Goal: Task Accomplishment & Management: Complete application form

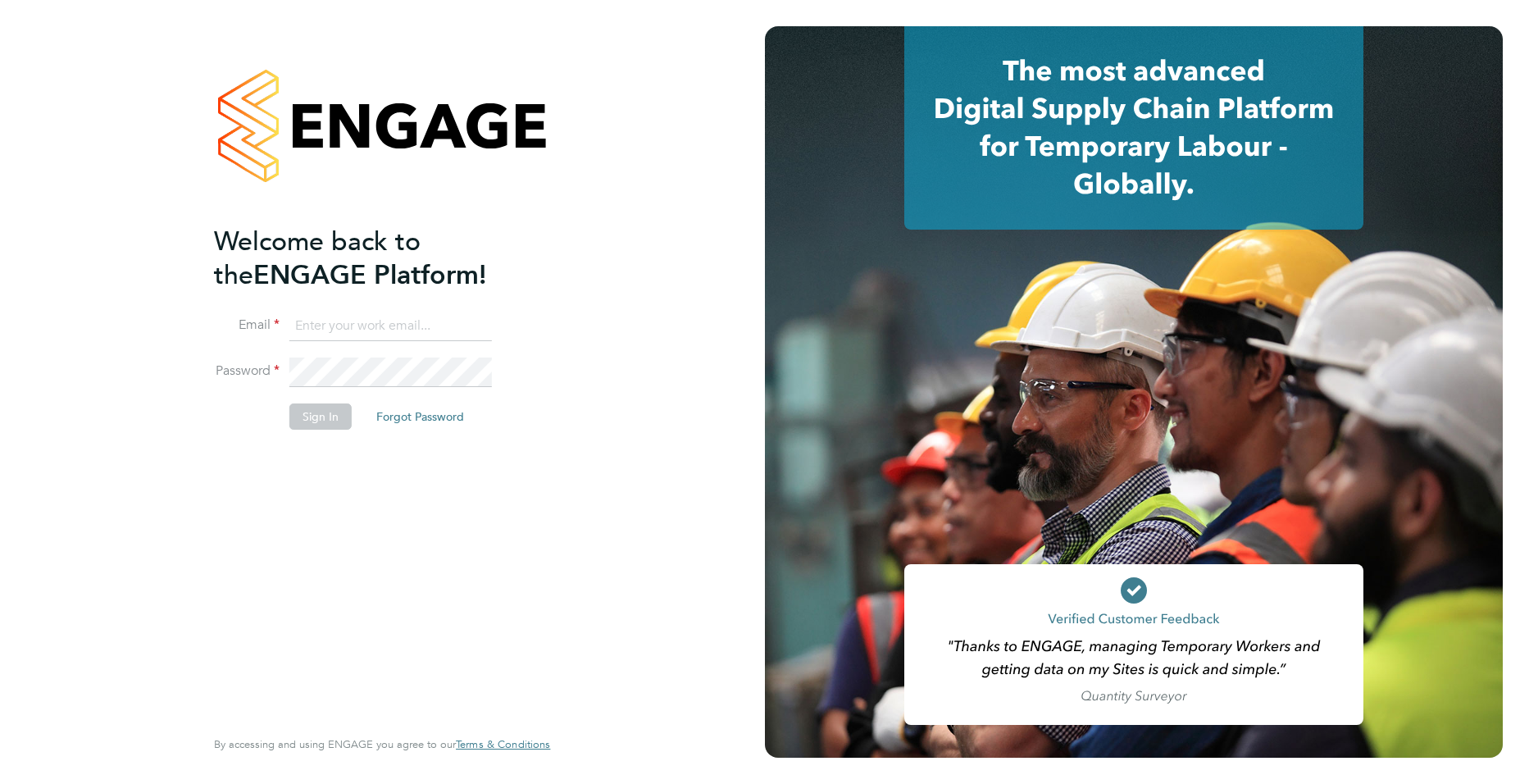
click at [377, 325] on input at bounding box center [390, 326] width 202 height 29
type input "joe.turner@huntereducation.co.uk"
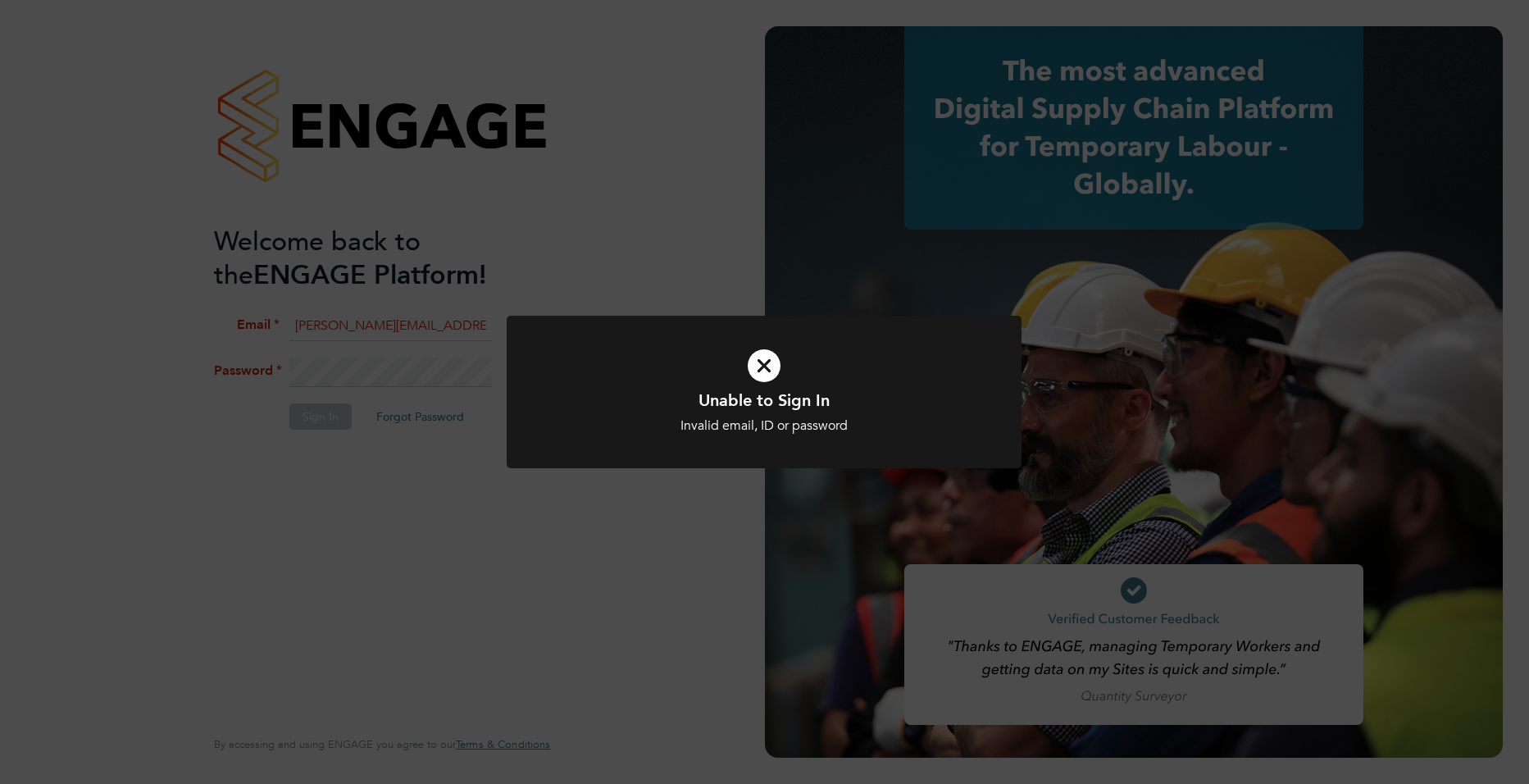
click at [772, 359] on icon at bounding box center [764, 365] width 426 height 64
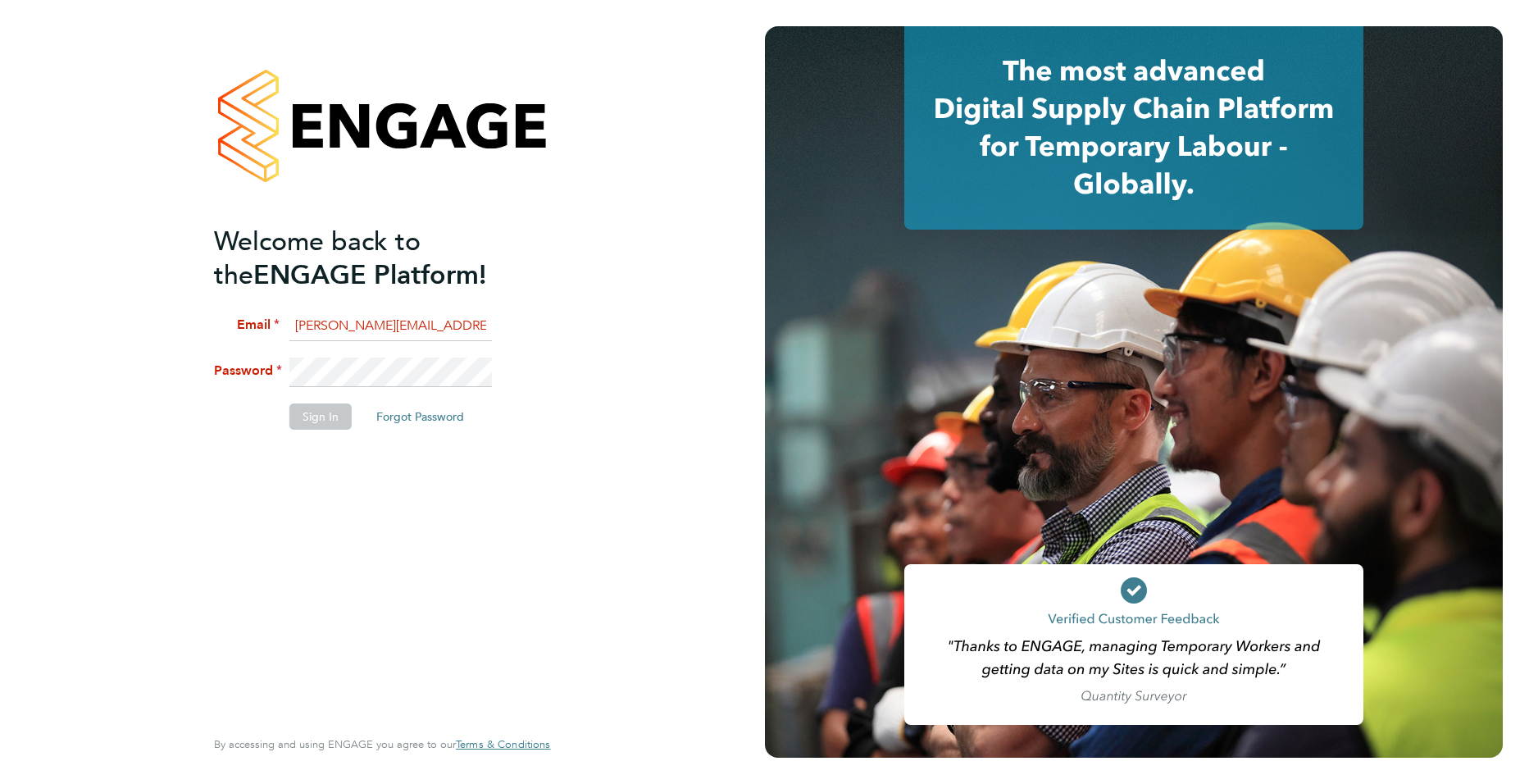
click at [470, 326] on input "joe.turner@huntereducation.co.uk" at bounding box center [390, 326] width 202 height 29
drag, startPoint x: 479, startPoint y: 325, endPoint x: 489, endPoint y: 321, distance: 10.8
click at [482, 324] on input "joe.turner@huntereducation.co.uk" at bounding box center [390, 326] width 202 height 29
click at [489, 321] on input "joe.turner@huntereducation.co.uk" at bounding box center [390, 326] width 202 height 29
click at [173, 359] on div "Welcome back to the ENGAGE Platform! Email joe.turner@huntereducation.co.uk Pas…" at bounding box center [382, 392] width 765 height 784
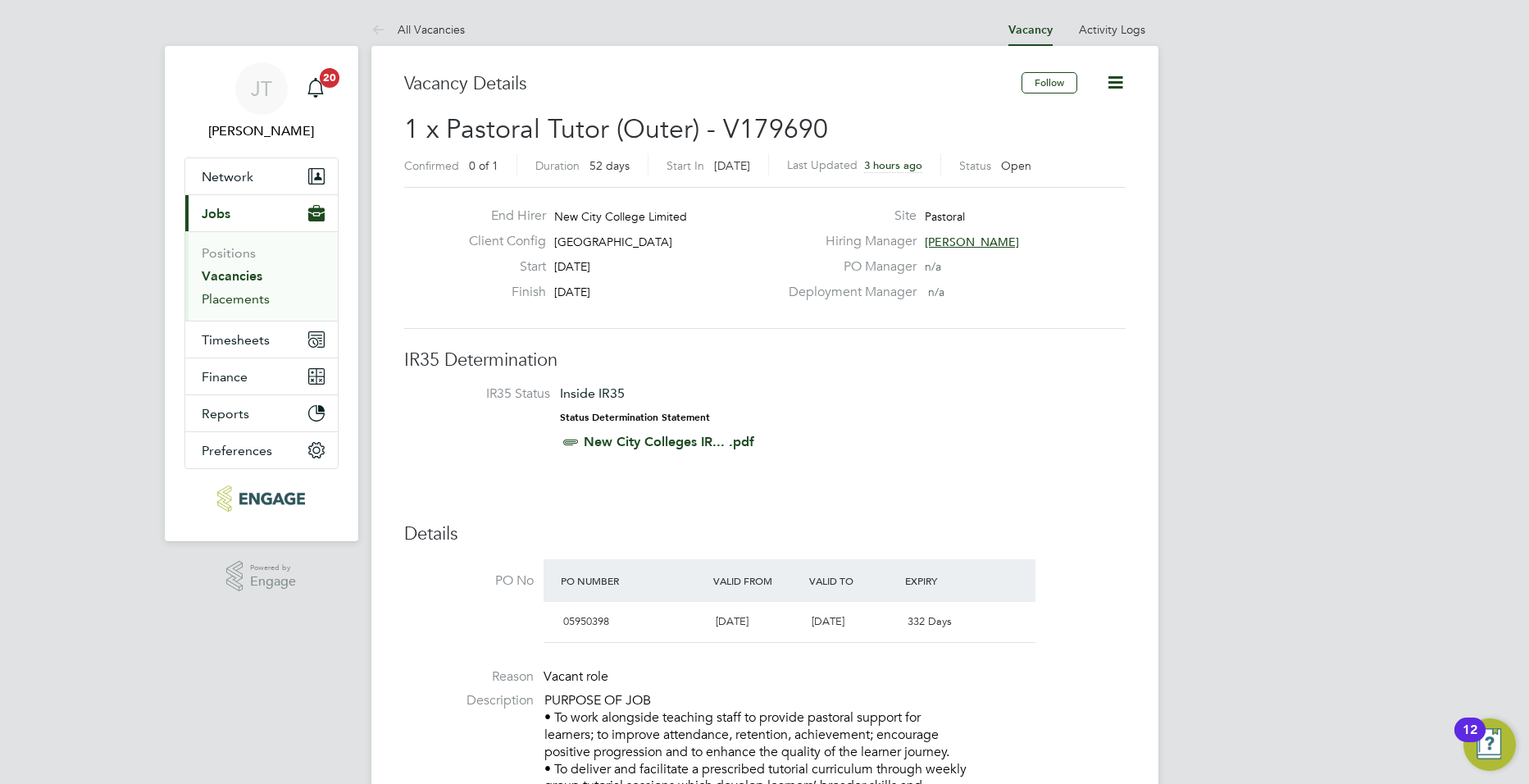
click at [228, 301] on link "Placements" at bounding box center [235, 298] width 68 height 16
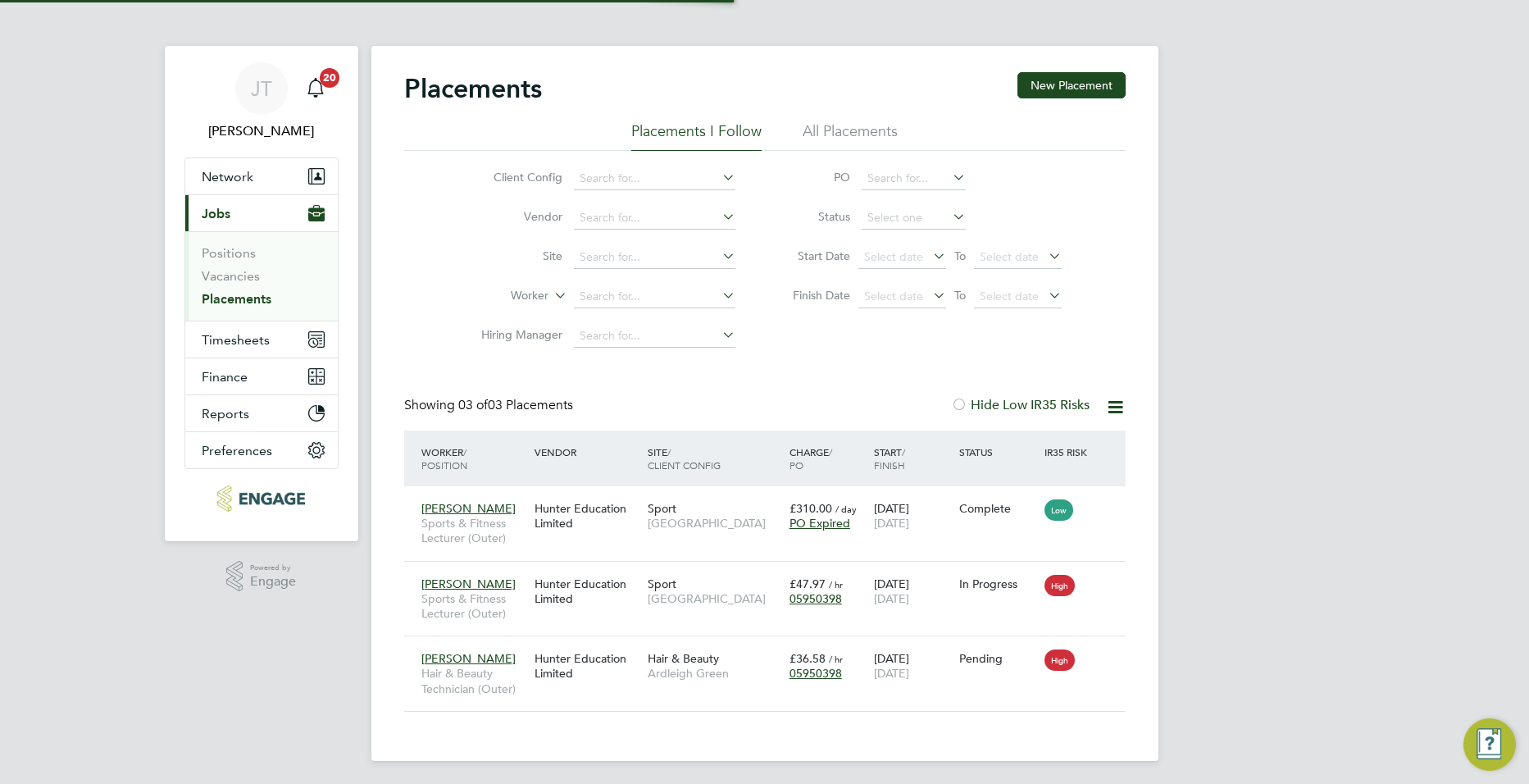
scroll to position [62, 114]
click at [1103, 578] on icon at bounding box center [1105, 583] width 17 height 20
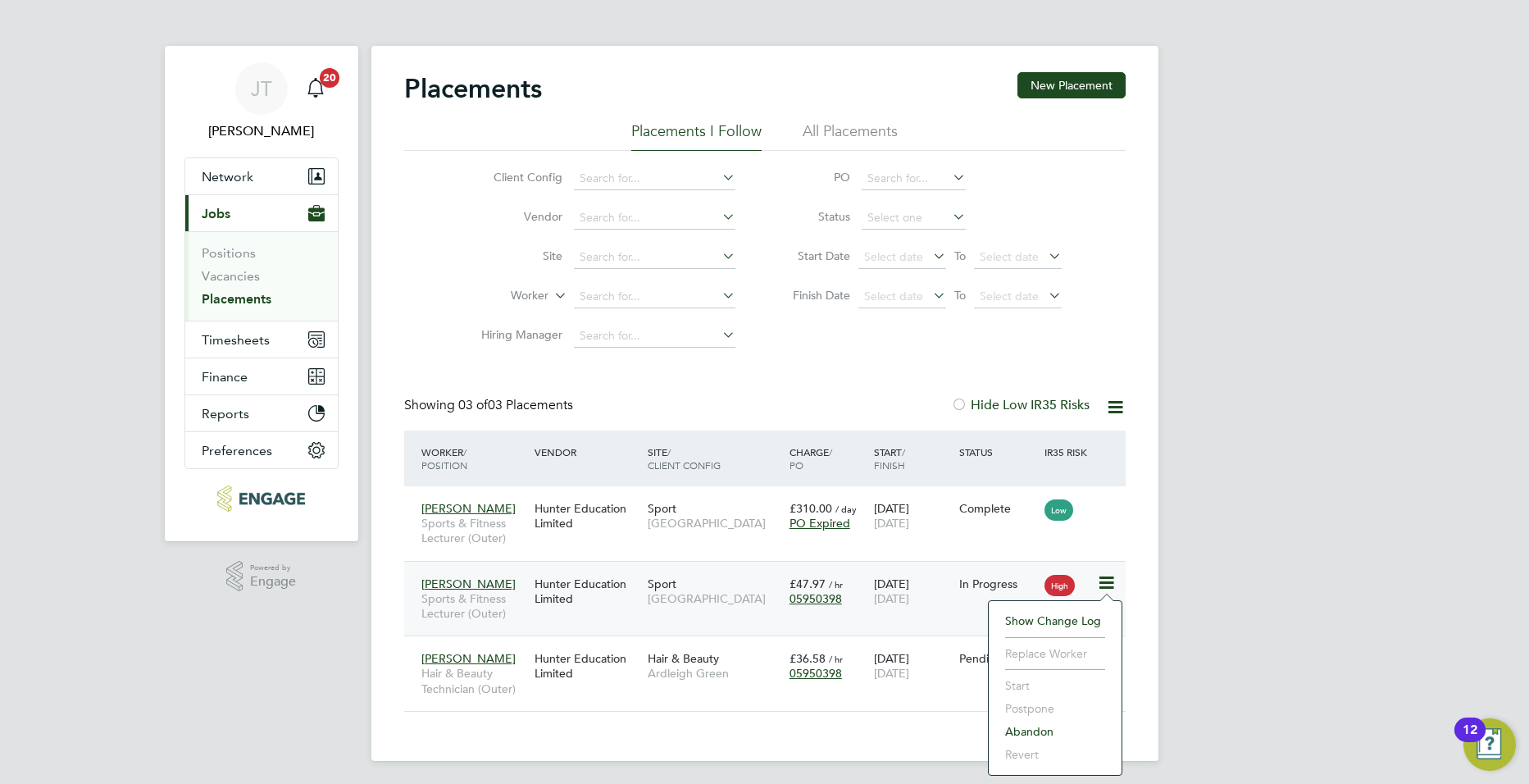
click at [428, 578] on span "[PERSON_NAME]" at bounding box center [468, 584] width 94 height 15
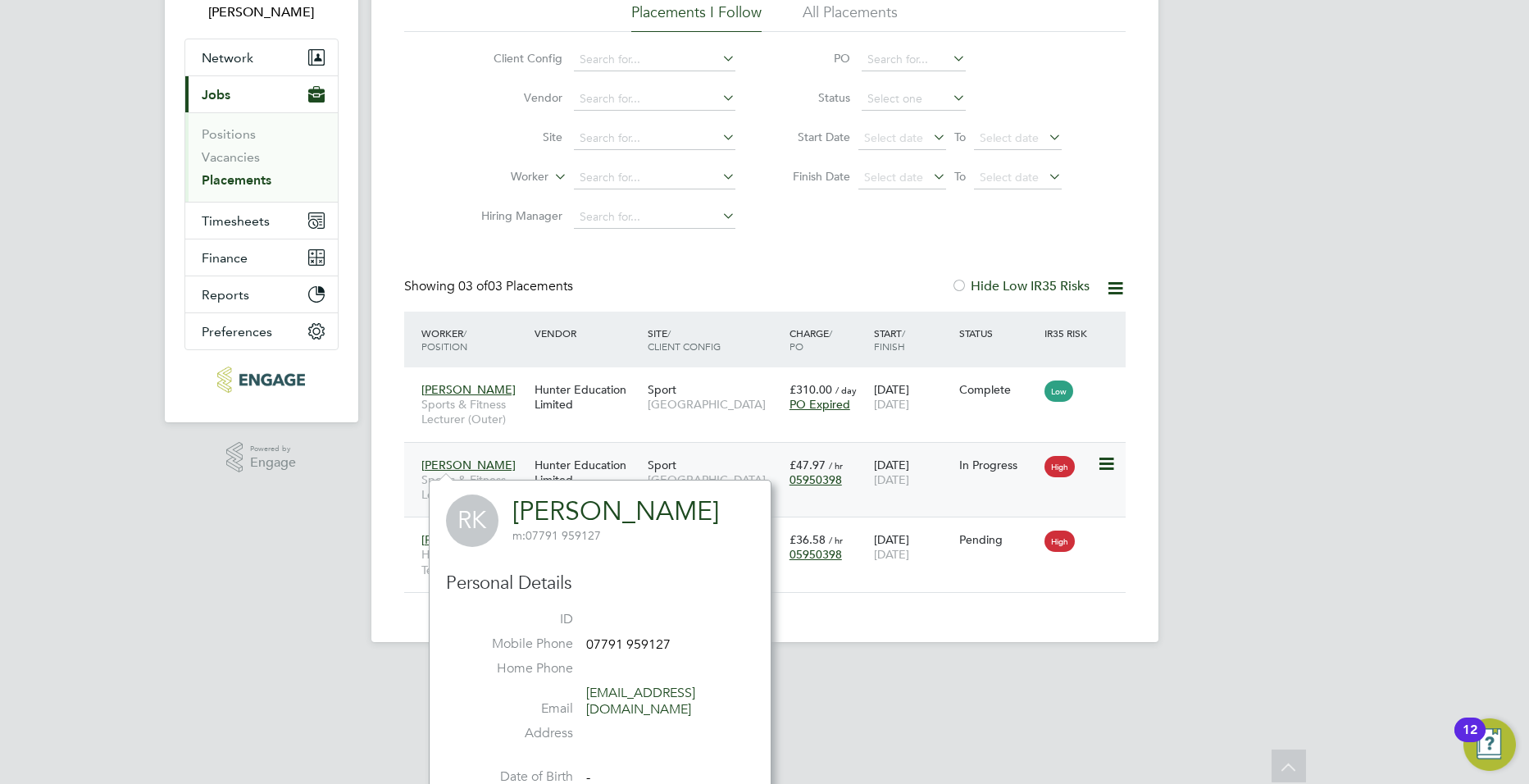
click at [457, 465] on span "[PERSON_NAME]" at bounding box center [468, 465] width 94 height 15
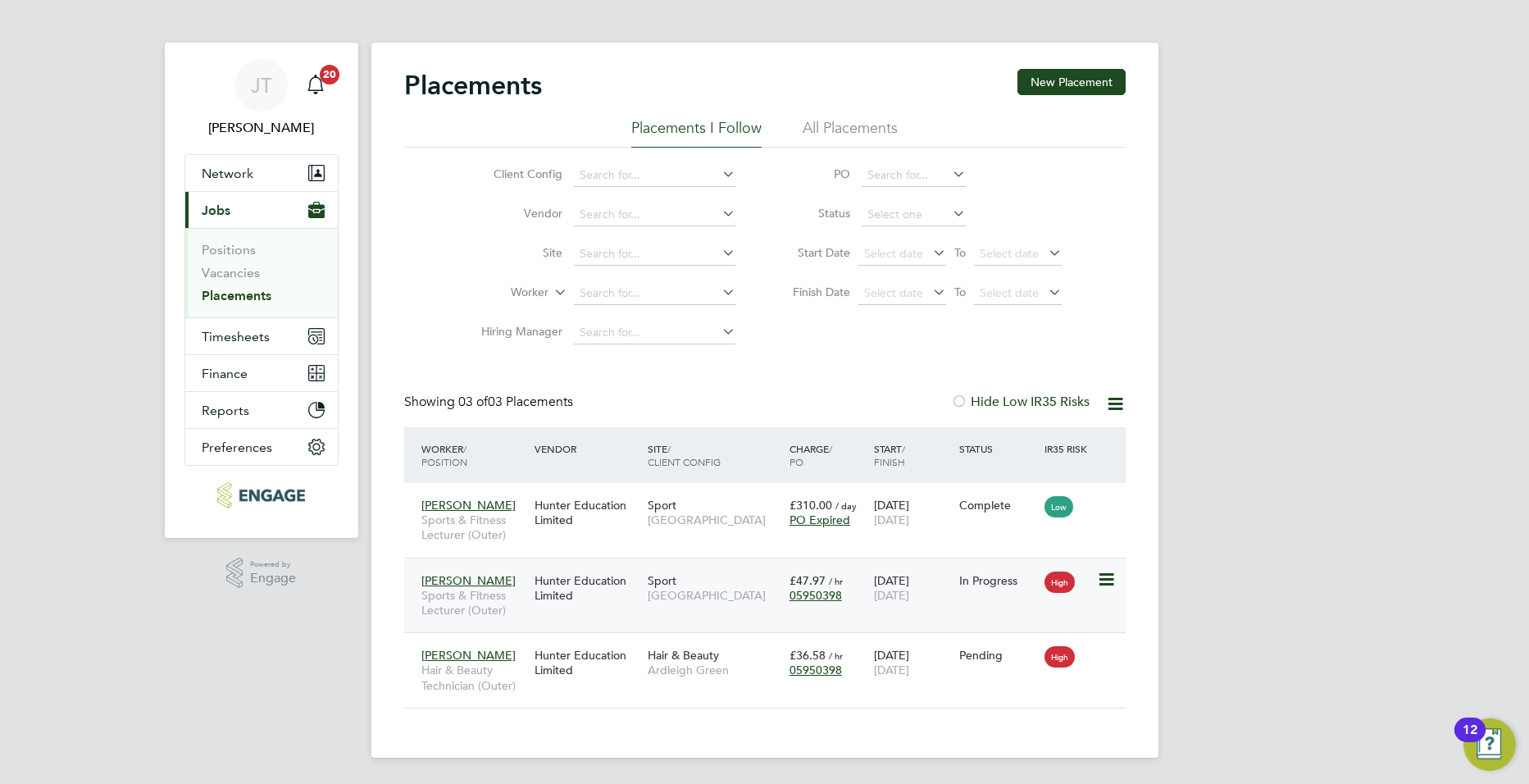
click at [466, 583] on span "[PERSON_NAME]" at bounding box center [468, 581] width 94 height 15
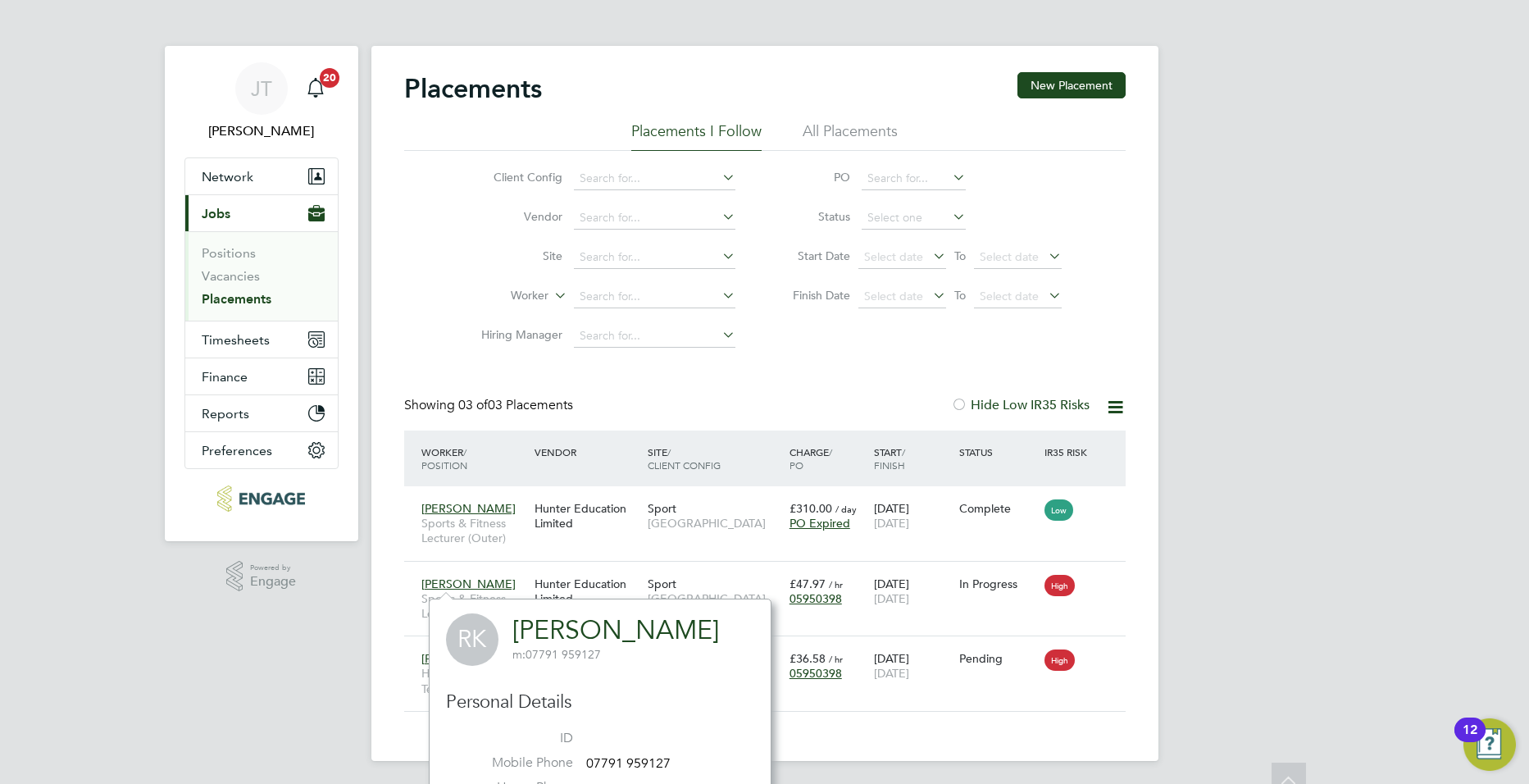
click at [1275, 536] on div "JT Joe Turner Notifications 20 Applications: Network Team Members Businesses Si…" at bounding box center [764, 394] width 1529 height 787
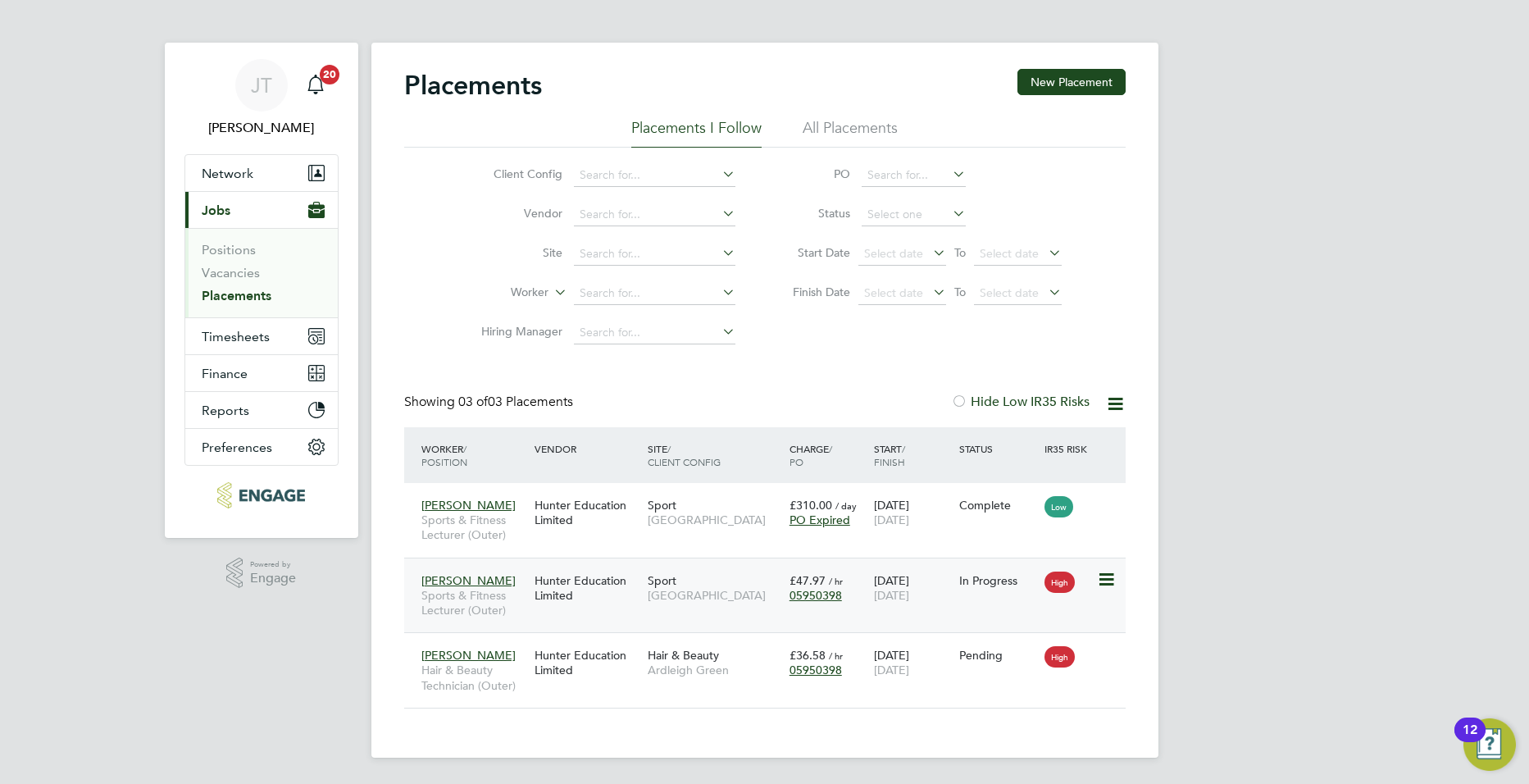
click at [550, 577] on div "Hunter Education Limited" at bounding box center [587, 588] width 113 height 46
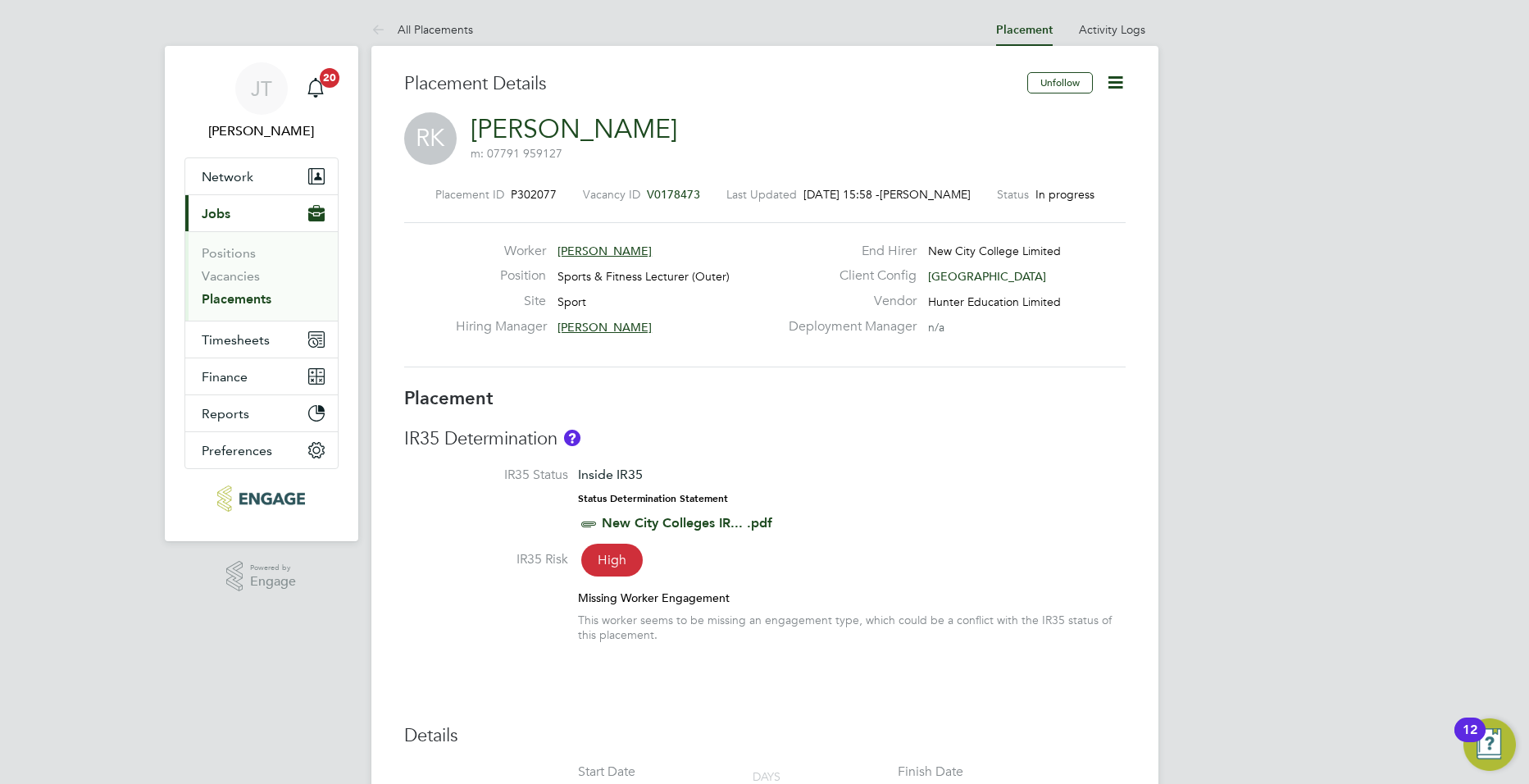
click at [1116, 76] on icon at bounding box center [1115, 82] width 21 height 21
click at [1121, 98] on div "Unfollow" at bounding box center [1070, 90] width 110 height 38
click at [1119, 80] on icon at bounding box center [1115, 82] width 21 height 21
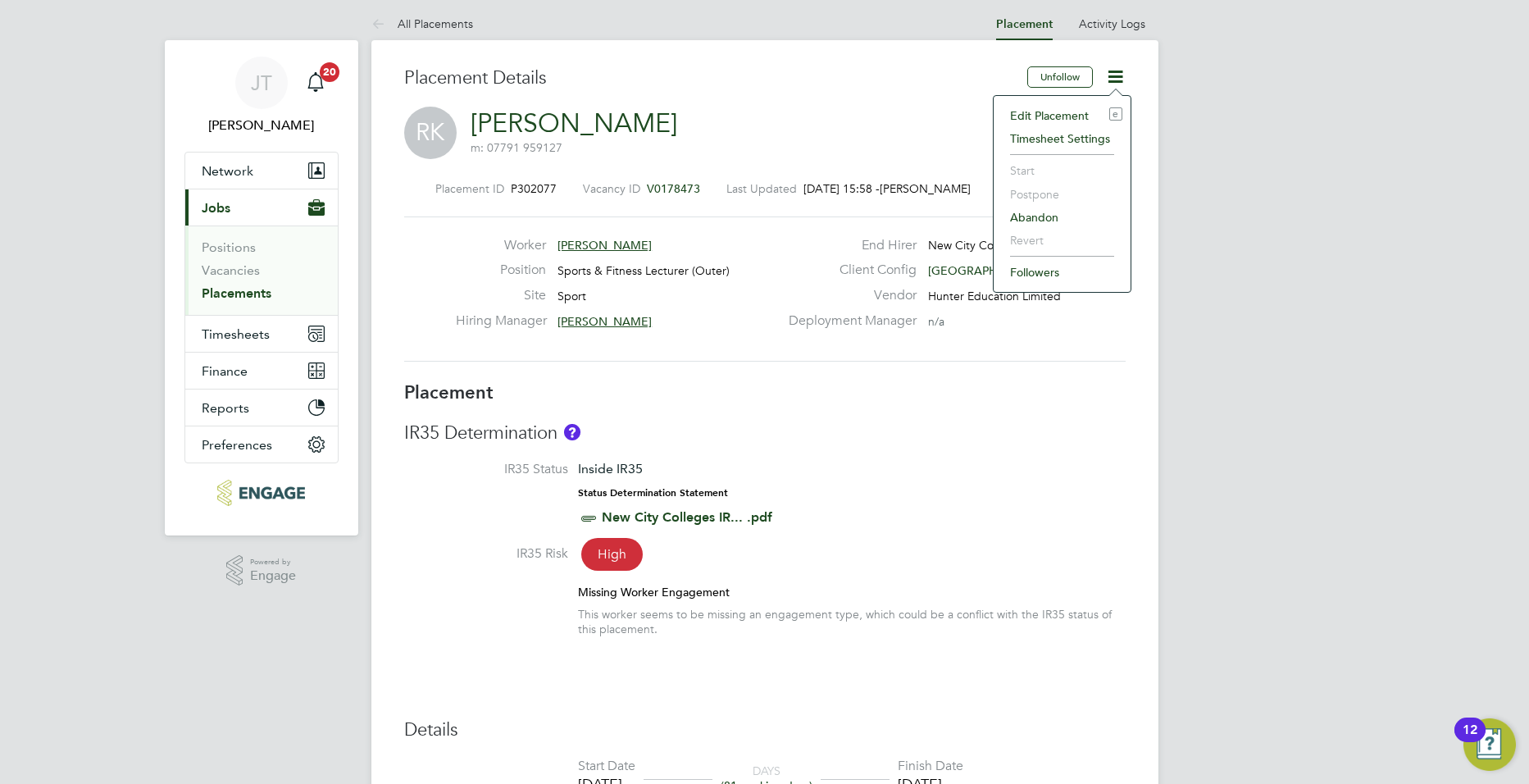
scroll to position [7, 0]
click at [594, 235] on div "Worker Ryan Karrer Position Sports & Fitness Lecturer (Outer) Site Sport Hiring…" at bounding box center [765, 288] width 721 height 145
click at [592, 242] on span "[PERSON_NAME]" at bounding box center [604, 244] width 94 height 15
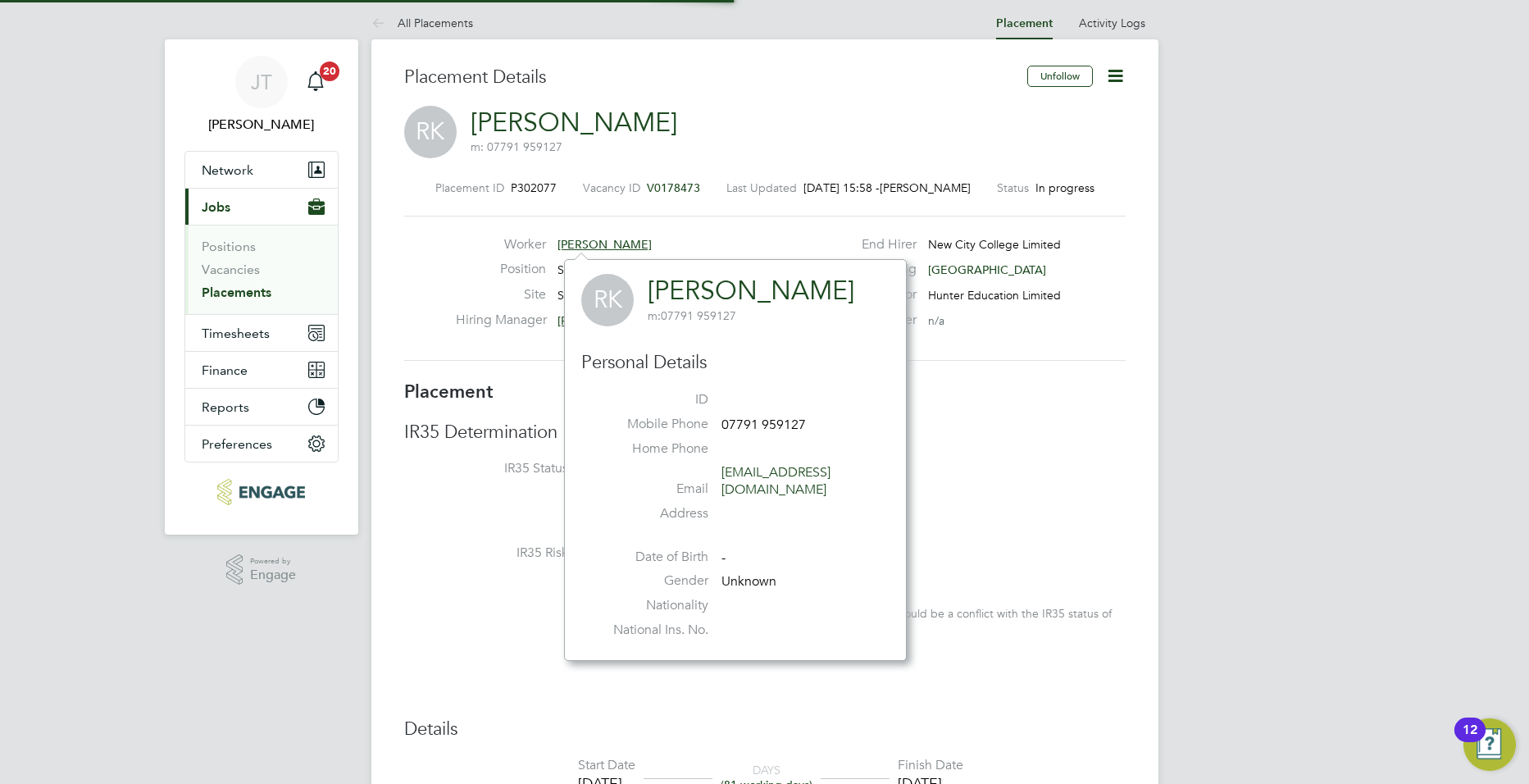
scroll to position [16, 62]
click at [753, 292] on link "[PERSON_NAME]" at bounding box center [751, 291] width 206 height 32
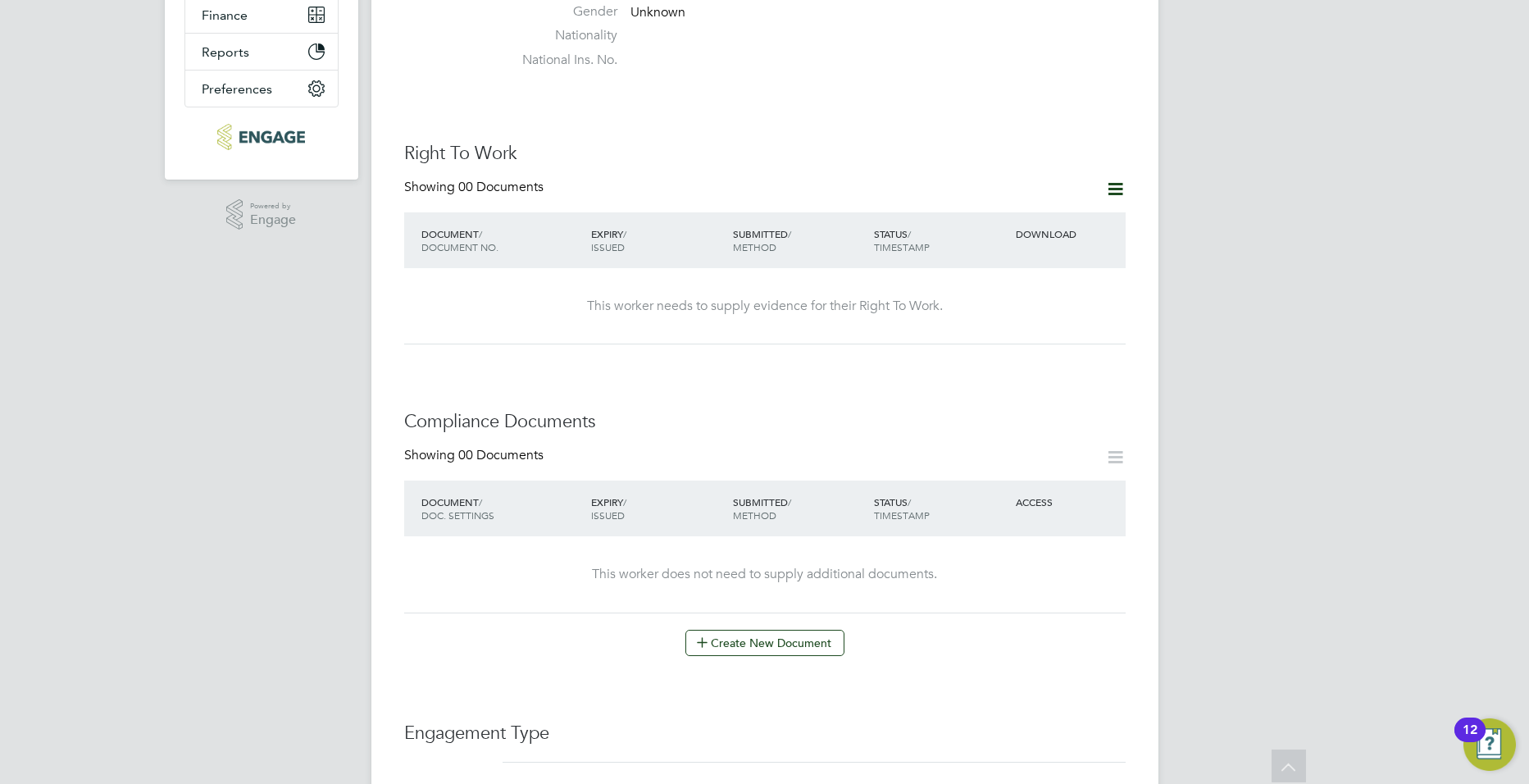
scroll to position [438, 0]
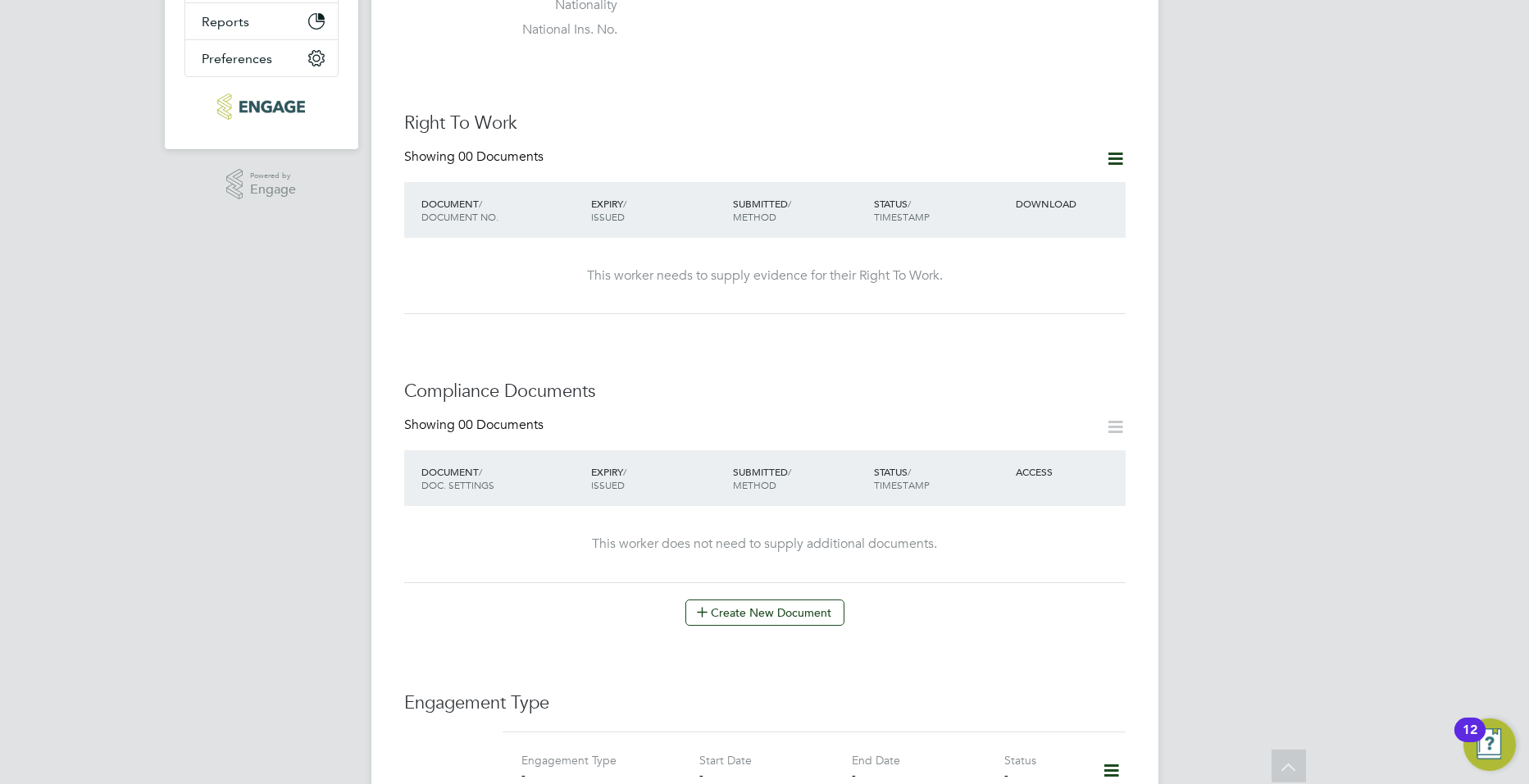
click at [1116, 149] on icon at bounding box center [1115, 159] width 21 height 21
click at [1012, 184] on li "Add Right To Work Document" at bounding box center [1023, 181] width 197 height 23
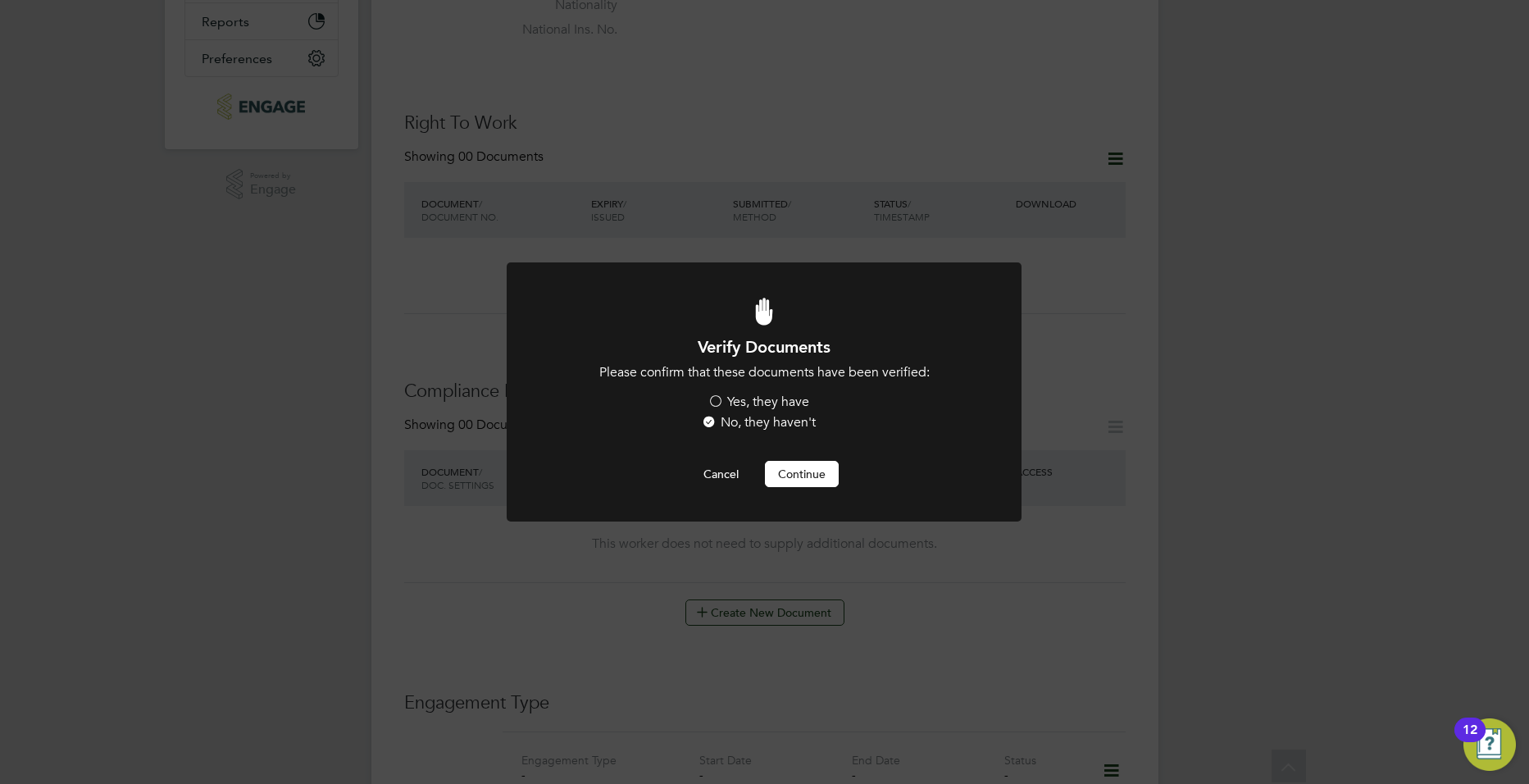
scroll to position [0, 0]
click at [775, 399] on label "Yes, they have" at bounding box center [758, 402] width 102 height 18
click at [0, 0] on input "Yes, they have" at bounding box center [0, 0] width 0 height 0
click at [789, 477] on button "Continue" at bounding box center [802, 473] width 74 height 26
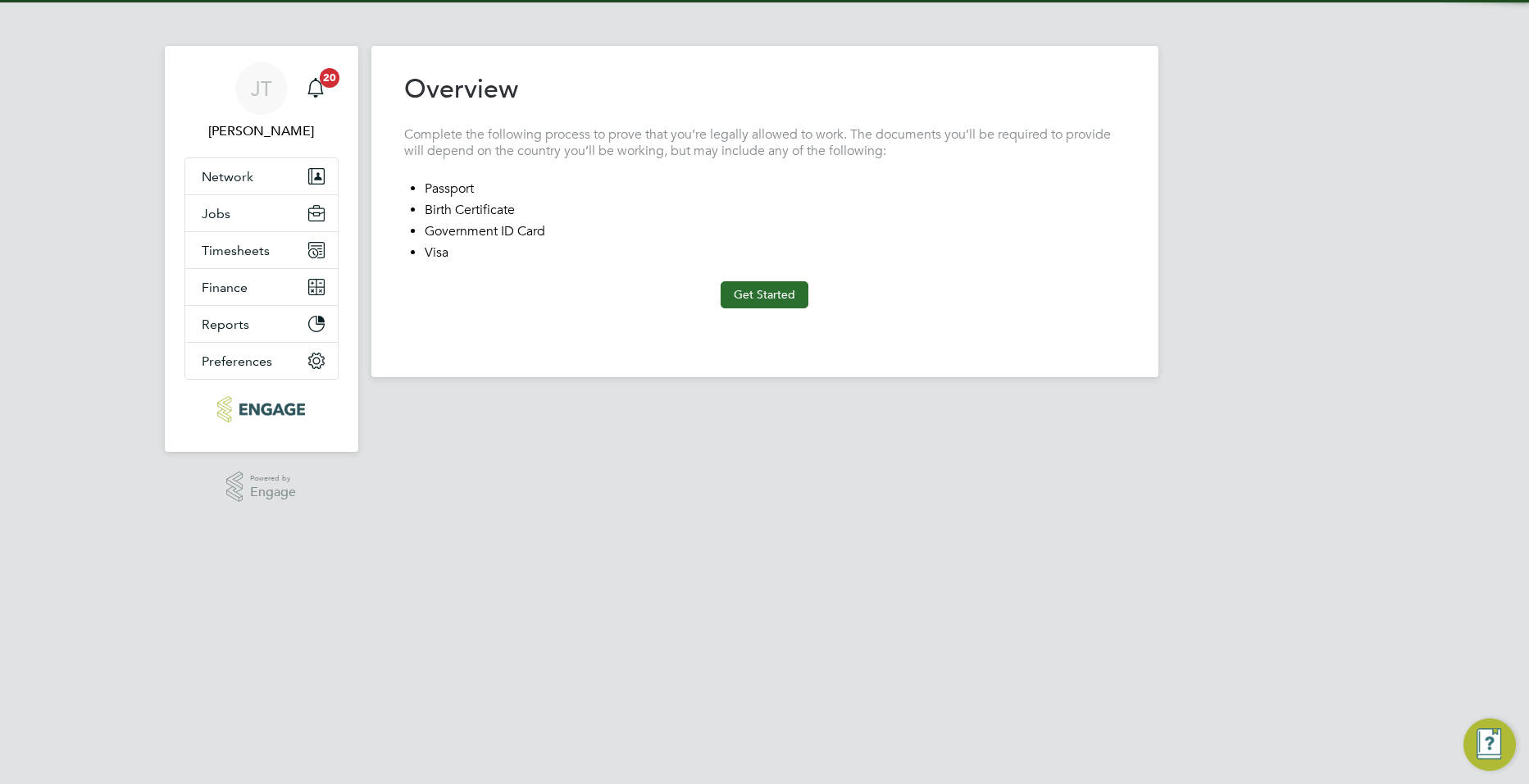
click at [748, 297] on button "Get Started" at bounding box center [764, 293] width 88 height 26
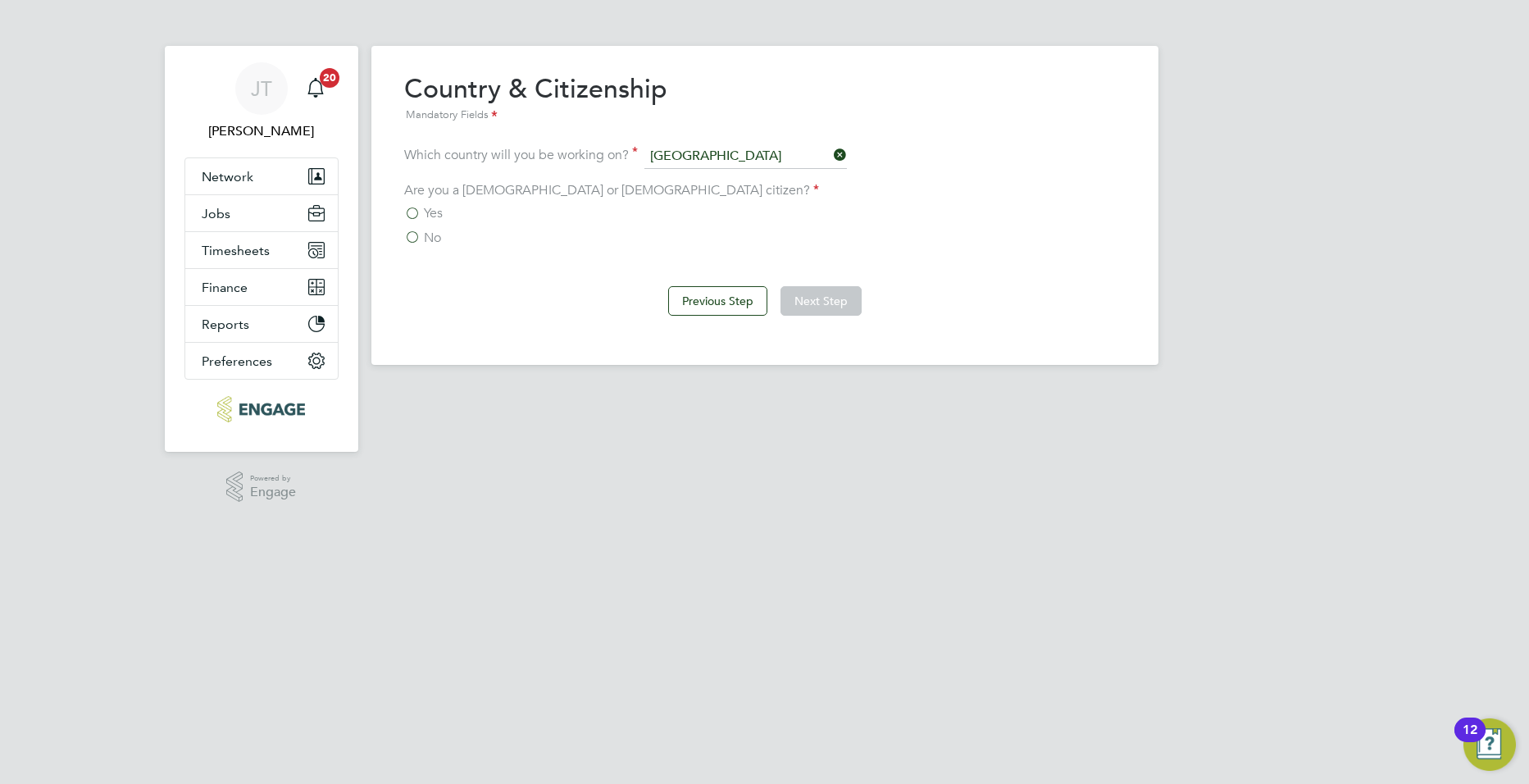
drag, startPoint x: 386, startPoint y: 211, endPoint x: 410, endPoint y: 211, distance: 24.0
click at [387, 211] on div "Overview Complete the following process to prove that you’re legally allowed to…" at bounding box center [765, 206] width 787 height 319
click at [411, 211] on label "Yes" at bounding box center [424, 213] width 38 height 17
click at [0, 0] on input "Yes" at bounding box center [0, 0] width 0 height 0
click at [856, 299] on button "Next Step" at bounding box center [821, 300] width 81 height 29
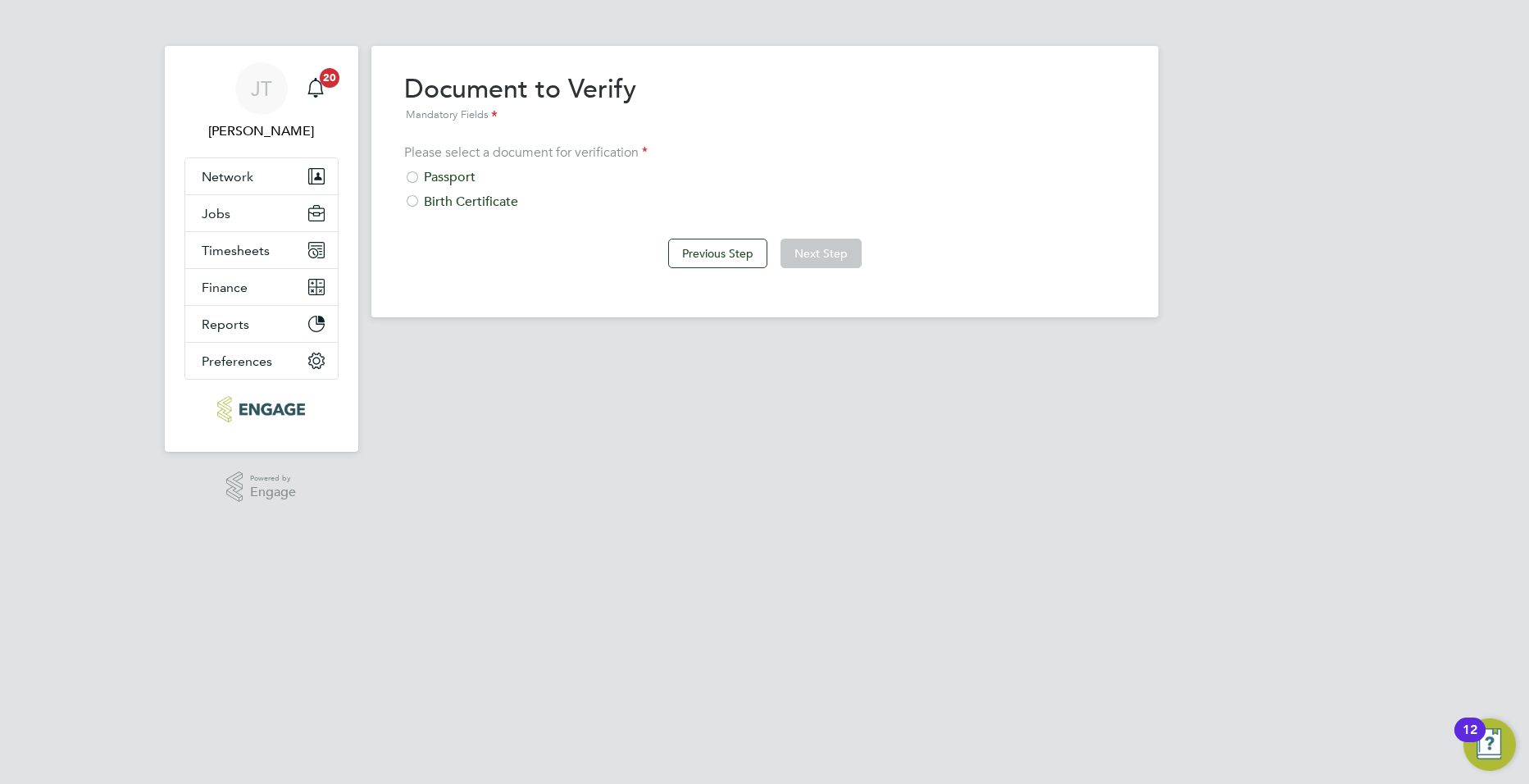
click at [420, 181] on div "Passport" at bounding box center [765, 177] width 721 height 18
click at [827, 261] on button "Next Step" at bounding box center [821, 252] width 81 height 29
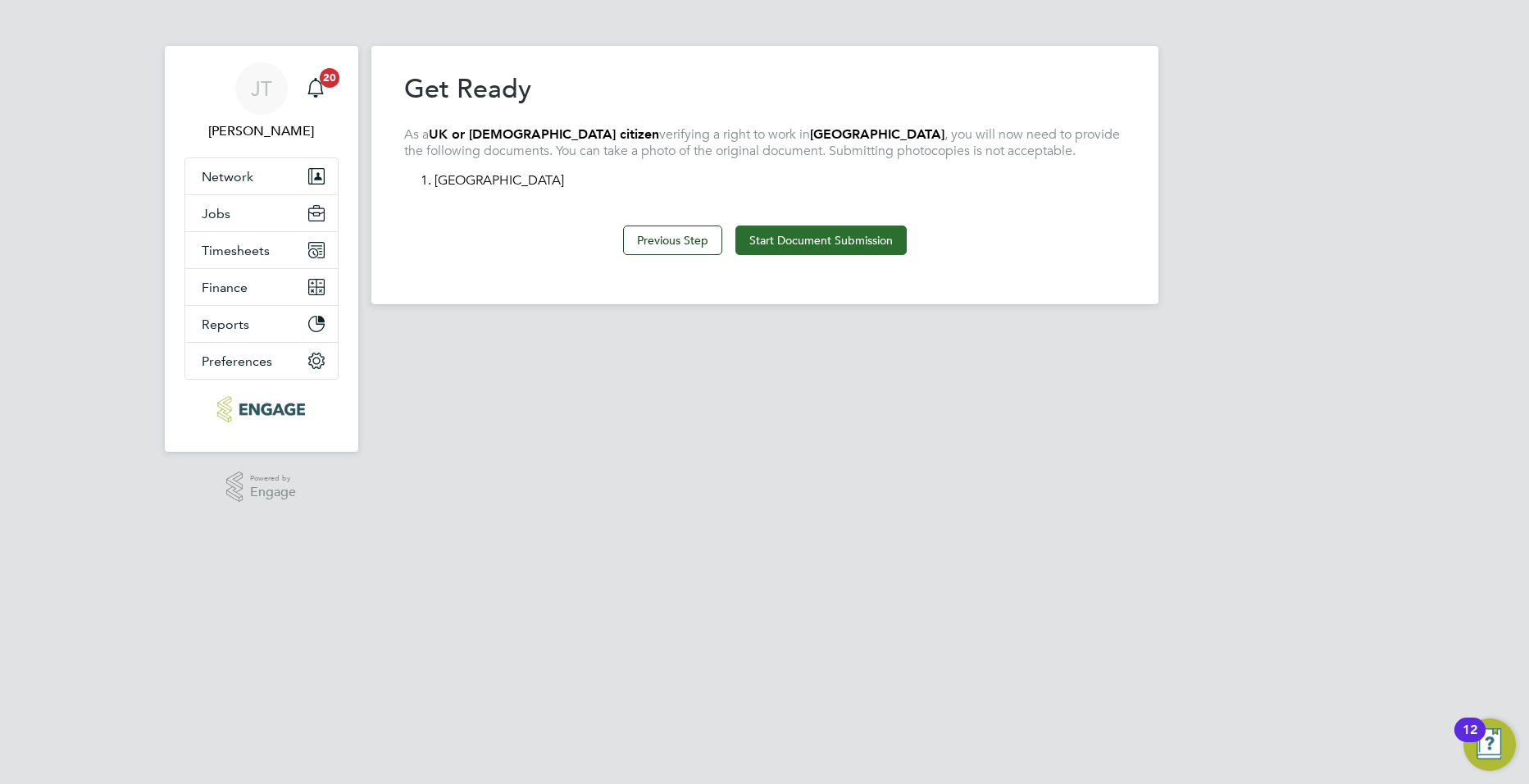
click at [782, 251] on button "Start Document Submission" at bounding box center [821, 240] width 171 height 29
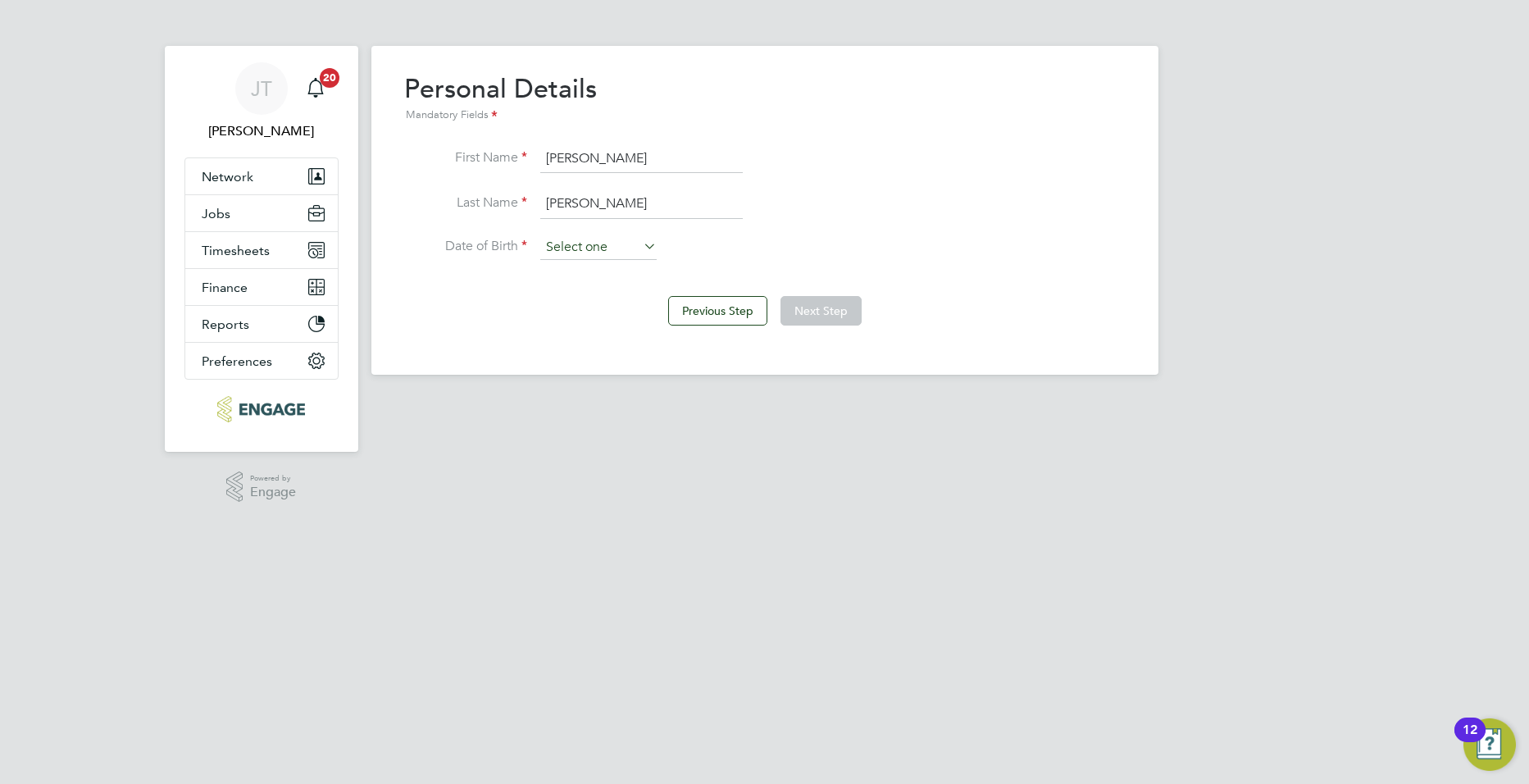
click at [594, 245] on input at bounding box center [598, 247] width 116 height 24
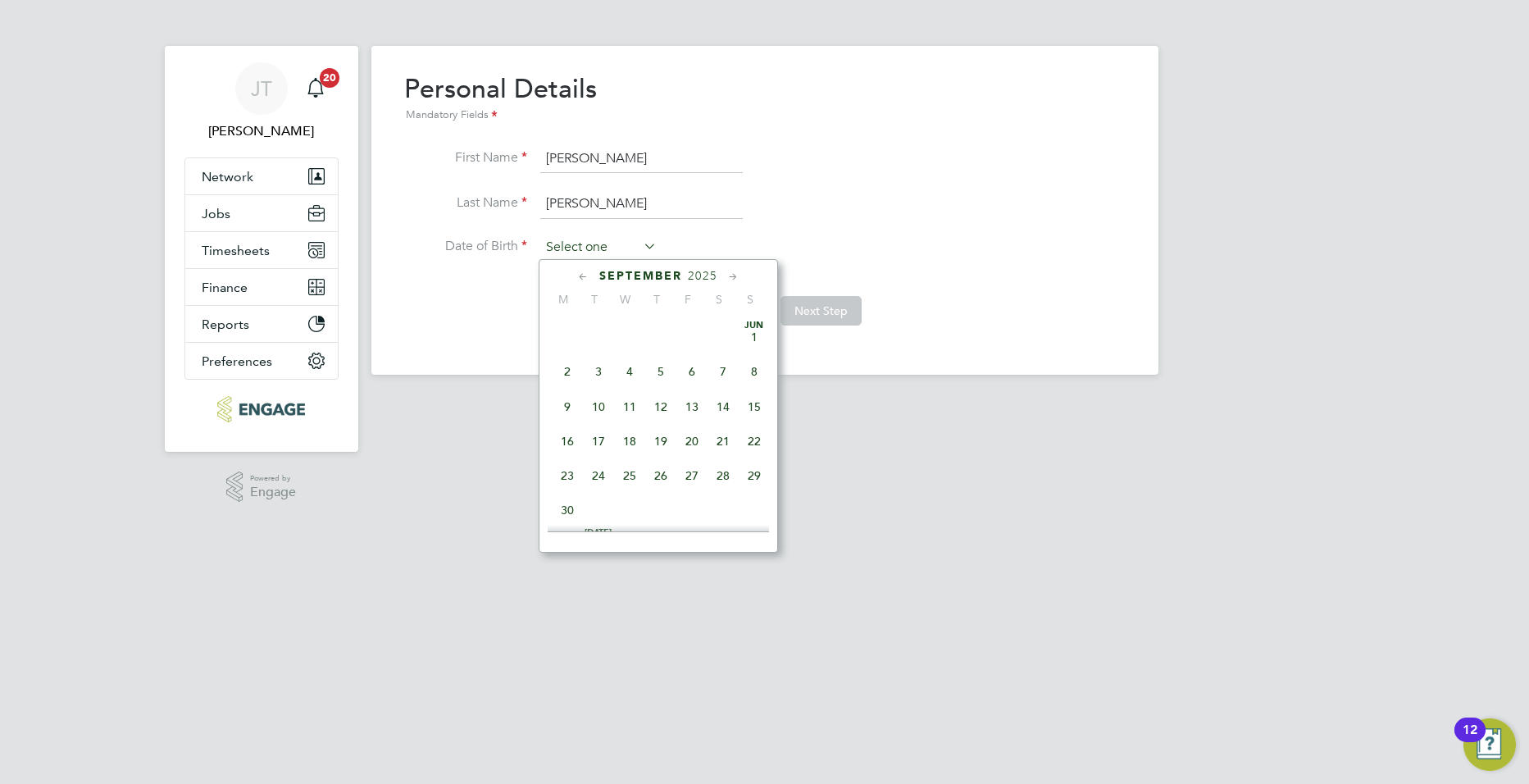
scroll to position [496, 0]
click at [578, 276] on icon at bounding box center [584, 277] width 16 height 18
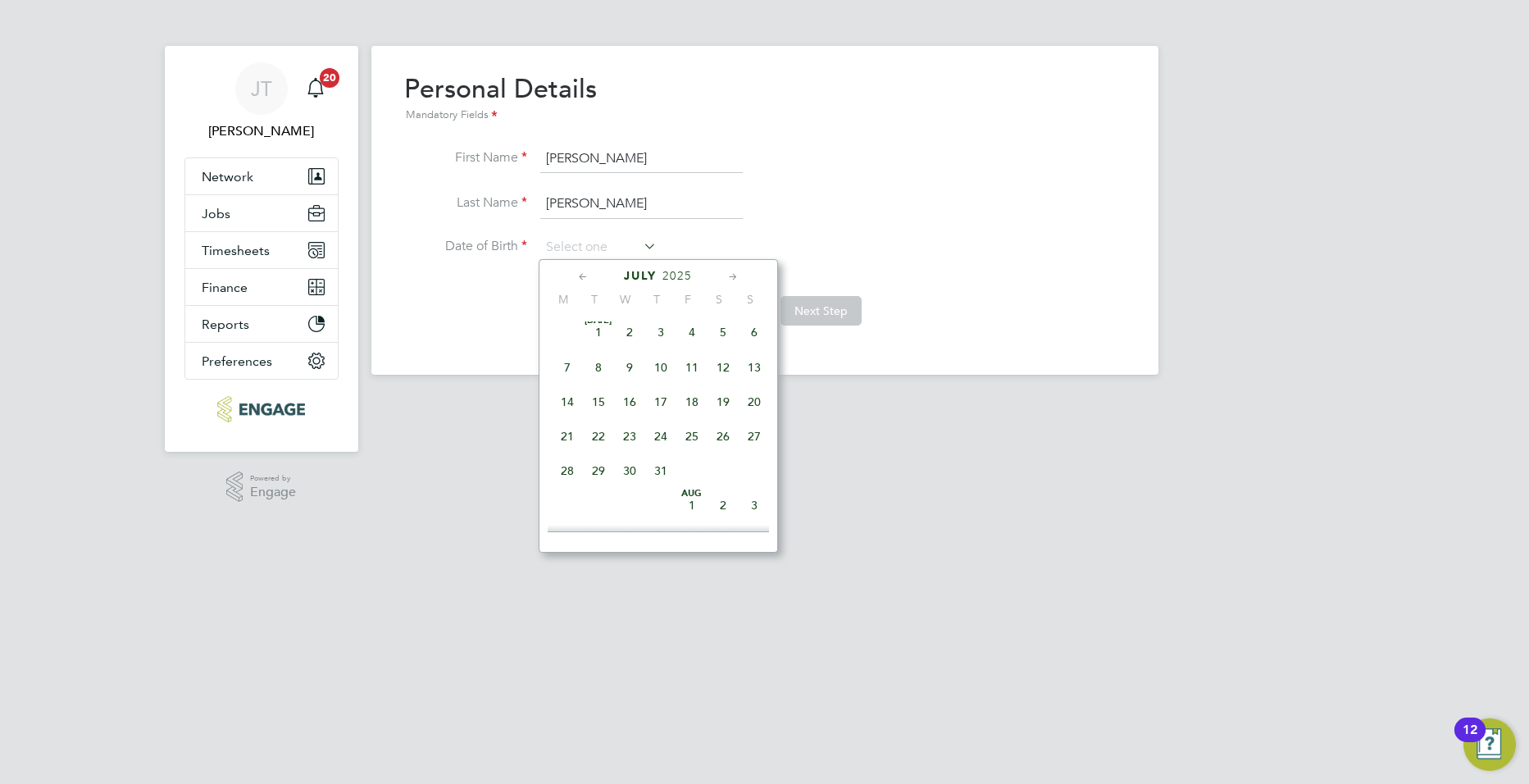
scroll to position [0, 0]
click at [731, 275] on icon at bounding box center [733, 277] width 16 height 18
click at [758, 406] on span "15" at bounding box center [754, 402] width 31 height 31
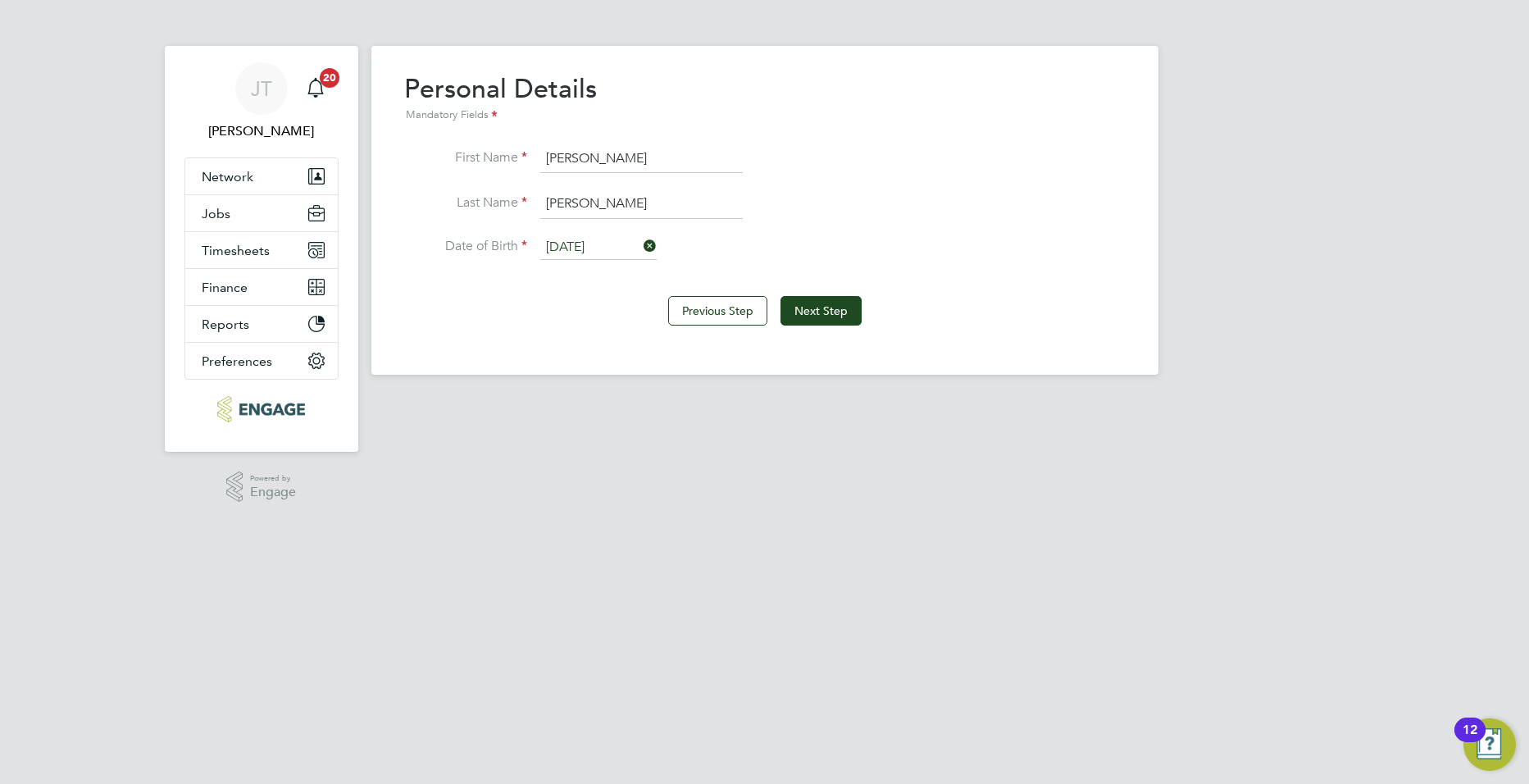
click at [615, 245] on input "[DATE]" at bounding box center [598, 247] width 116 height 24
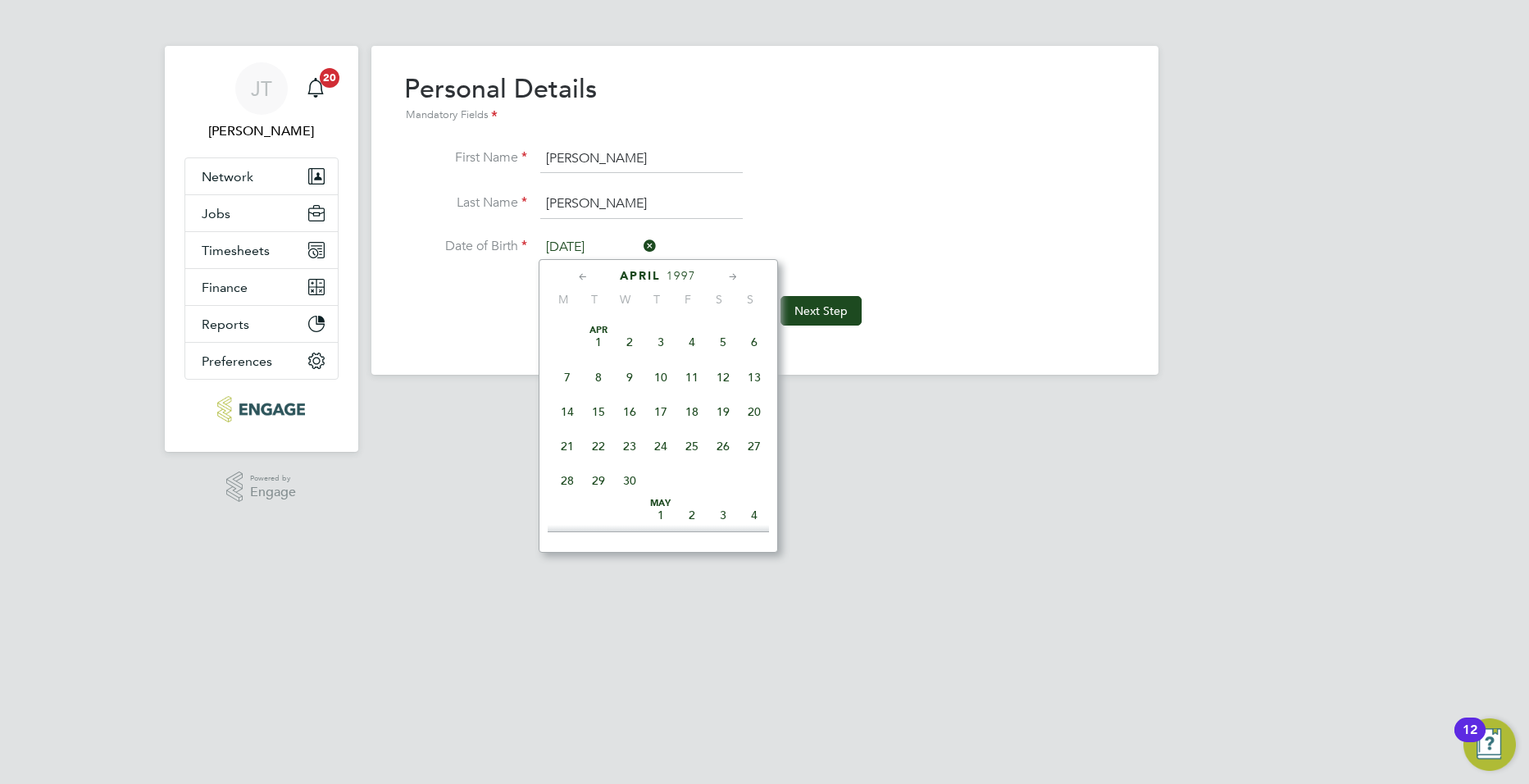
scroll to position [180, 0]
click at [649, 276] on span "April" at bounding box center [640, 276] width 41 height 14
click at [573, 277] on div "[DATE]" at bounding box center [658, 276] width 222 height 16
click at [578, 277] on icon at bounding box center [584, 277] width 16 height 18
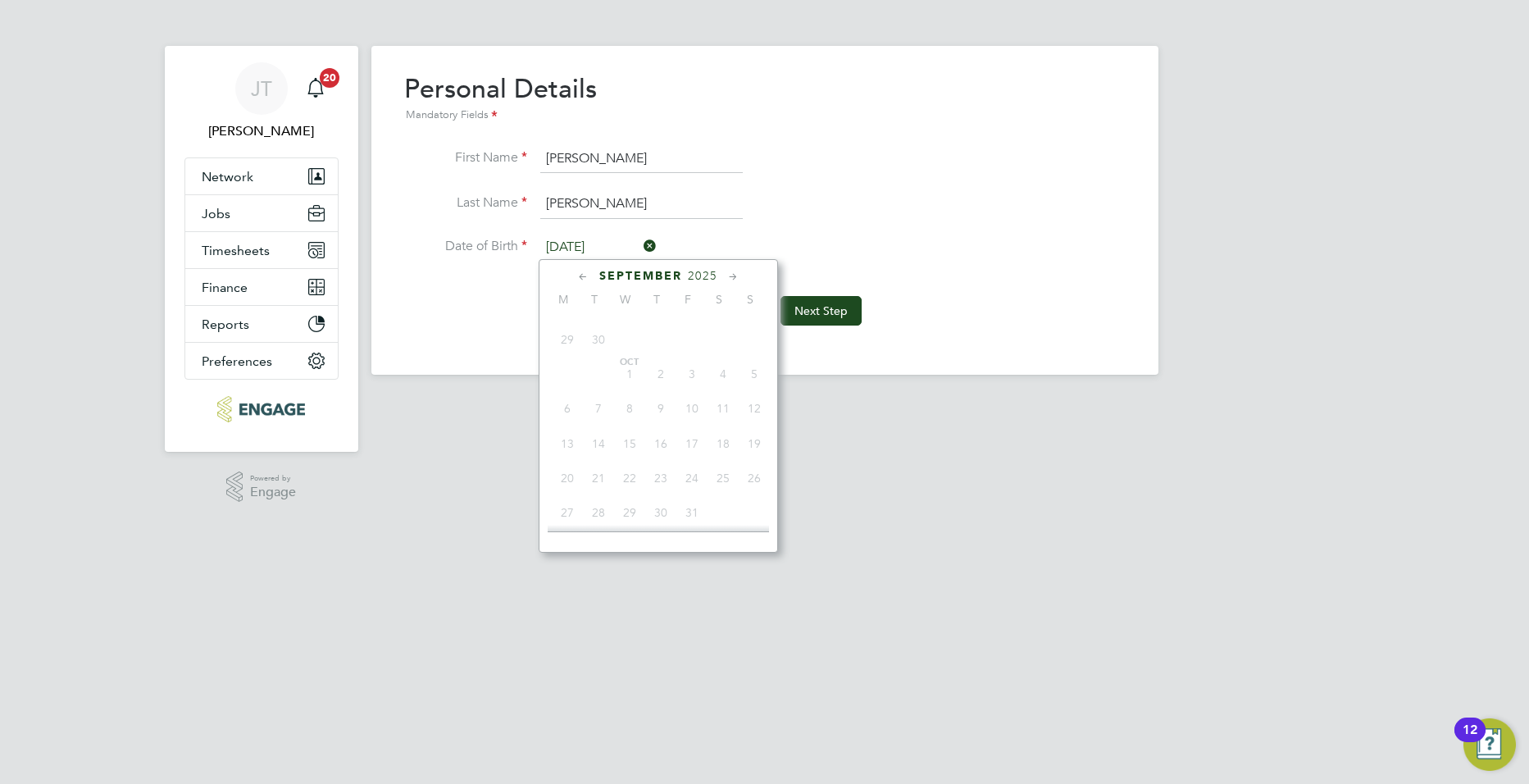
scroll to position [62880, 0]
click at [693, 273] on span "2025" at bounding box center [689, 276] width 29 height 14
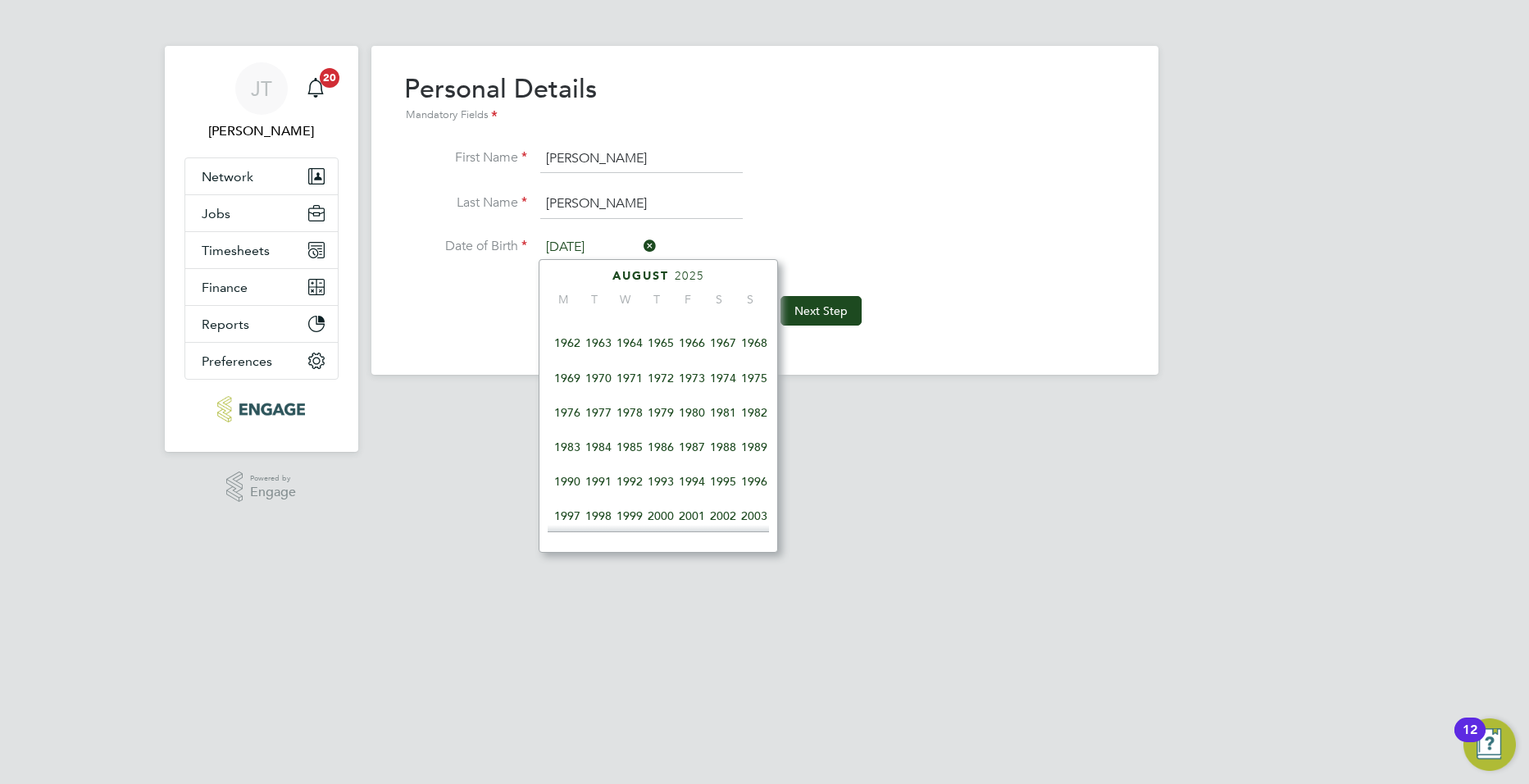
scroll to position [303, 0]
click at [692, 457] on span "1973" at bounding box center [691, 449] width 31 height 31
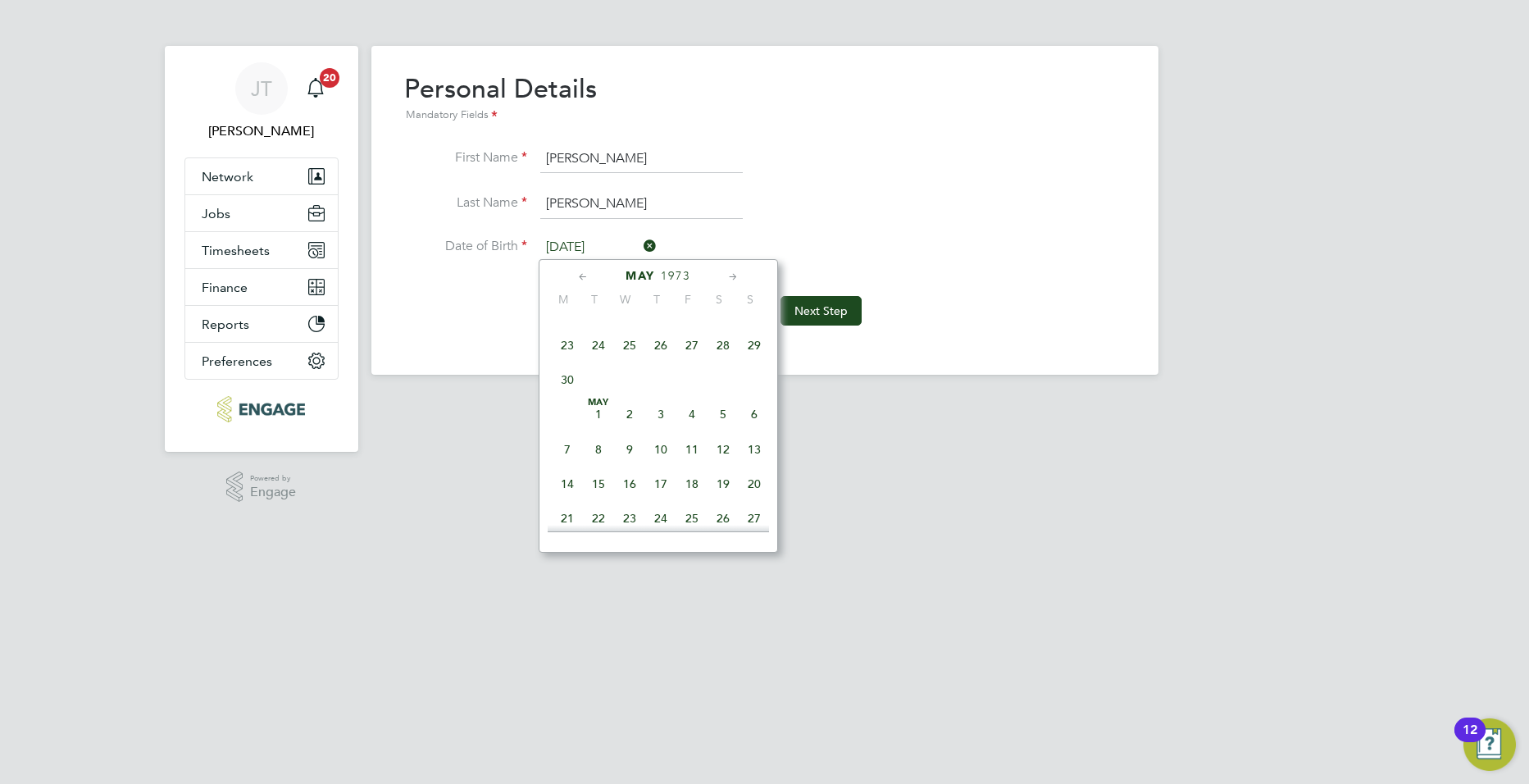
click at [737, 276] on icon at bounding box center [733, 277] width 16 height 18
click at [694, 409] on span "15" at bounding box center [691, 393] width 31 height 31
type input "[DATE]"
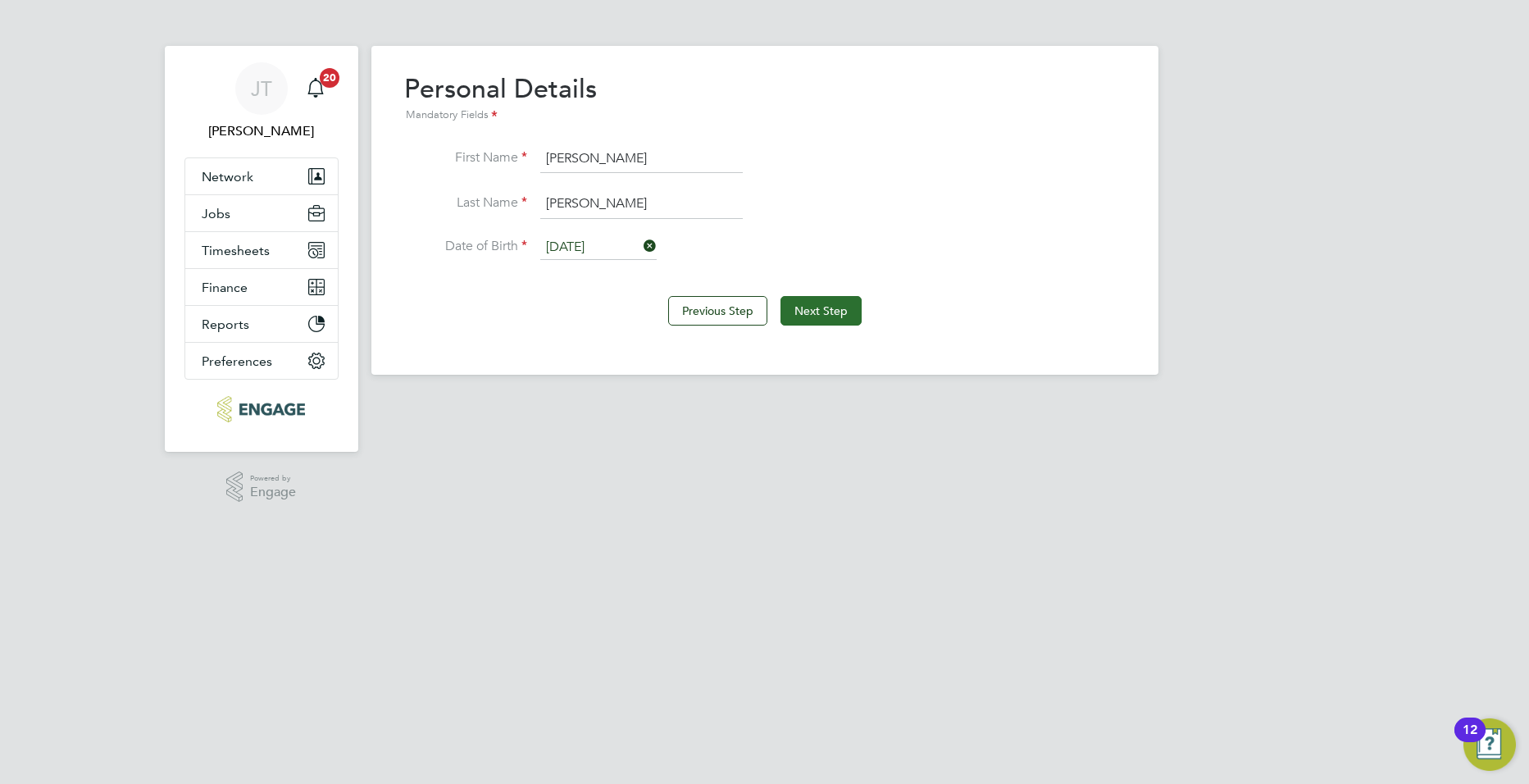
click at [818, 316] on button "Next Step" at bounding box center [821, 310] width 81 height 29
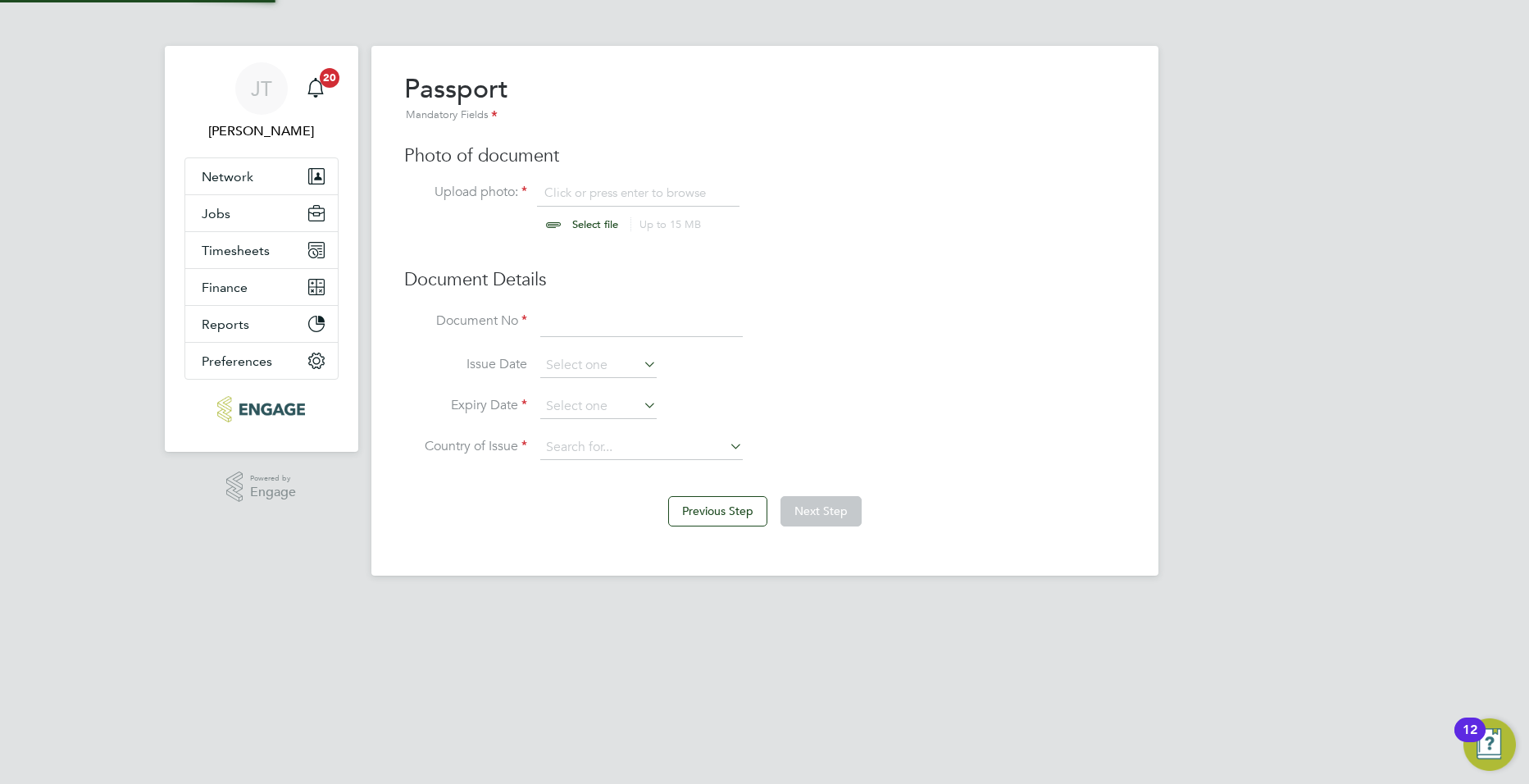
scroll to position [22, 203]
click at [568, 230] on input "file" at bounding box center [611, 209] width 257 height 49
type input "C:\fakepath\Passport - RK.jpg"
click at [604, 325] on input at bounding box center [641, 323] width 202 height 29
type input "138734526"
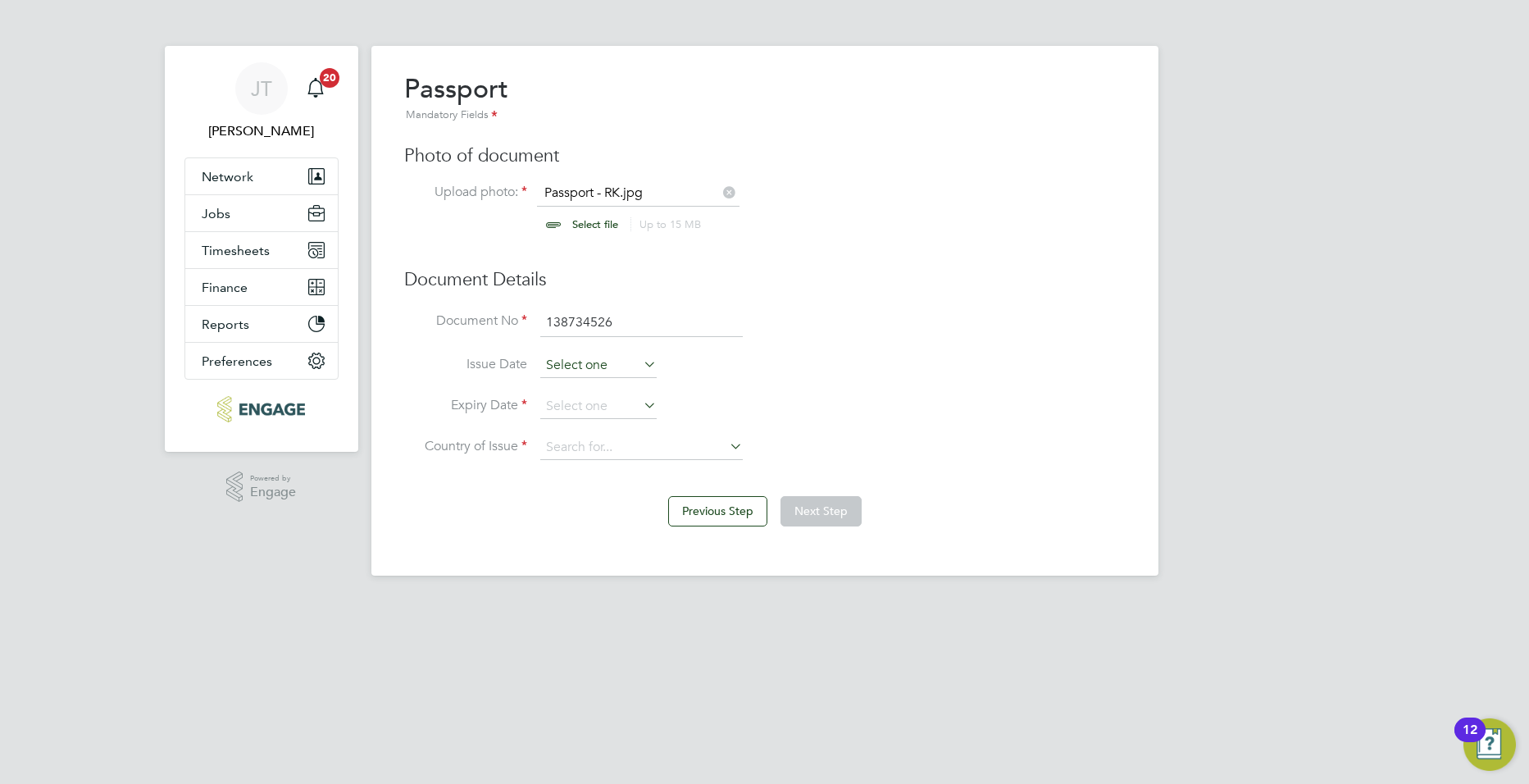
click at [556, 362] on input at bounding box center [598, 365] width 116 height 24
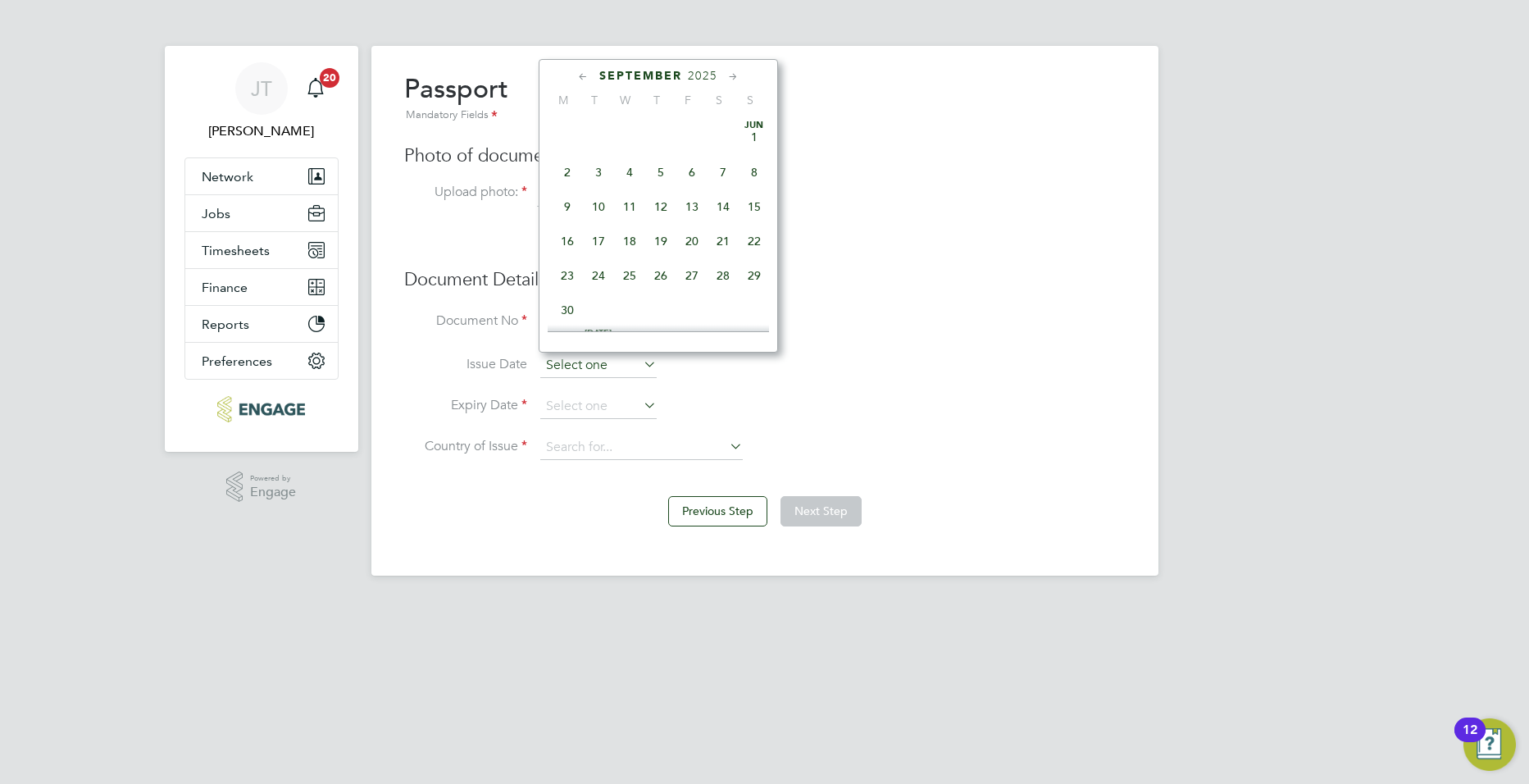
scroll to position [496, 0]
click at [717, 74] on span "2025" at bounding box center [702, 75] width 29 height 14
click at [725, 195] on span "2023" at bounding box center [722, 186] width 31 height 31
click at [586, 74] on icon at bounding box center [584, 77] width 16 height 18
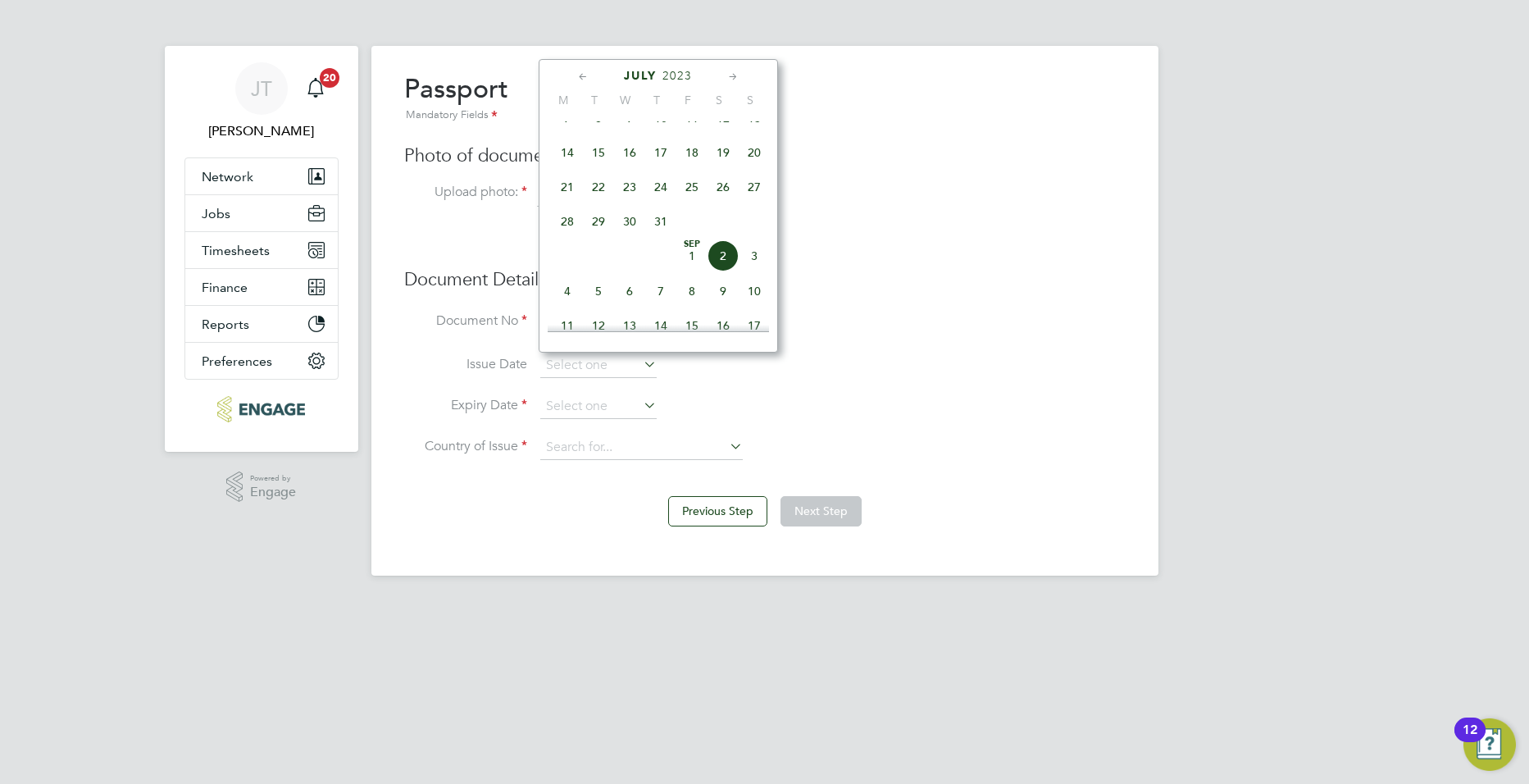
scroll to position [177, 0]
click at [586, 74] on icon at bounding box center [584, 77] width 16 height 18
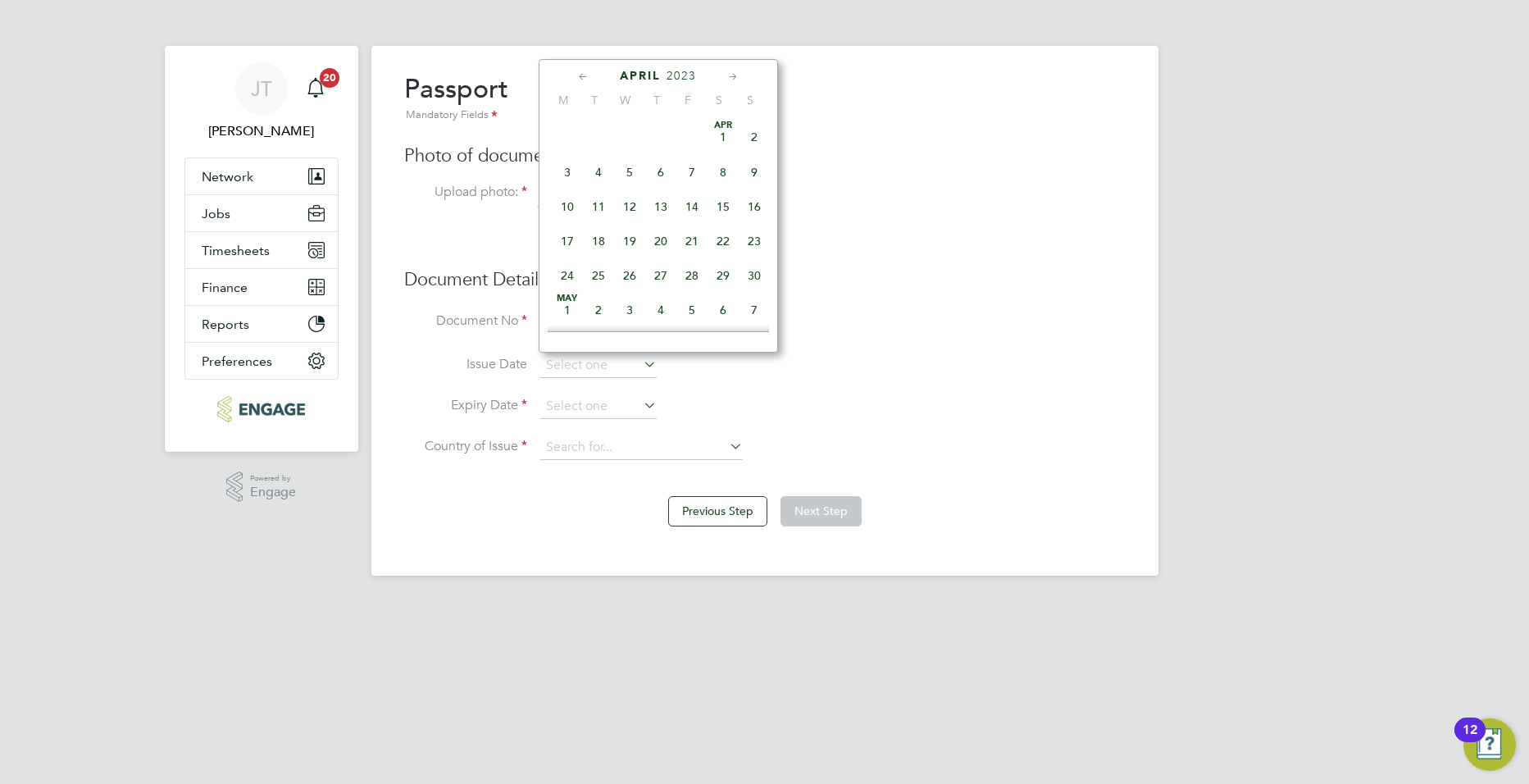
click at [586, 74] on icon at bounding box center [584, 77] width 16 height 18
click at [732, 76] on icon at bounding box center [733, 77] width 16 height 18
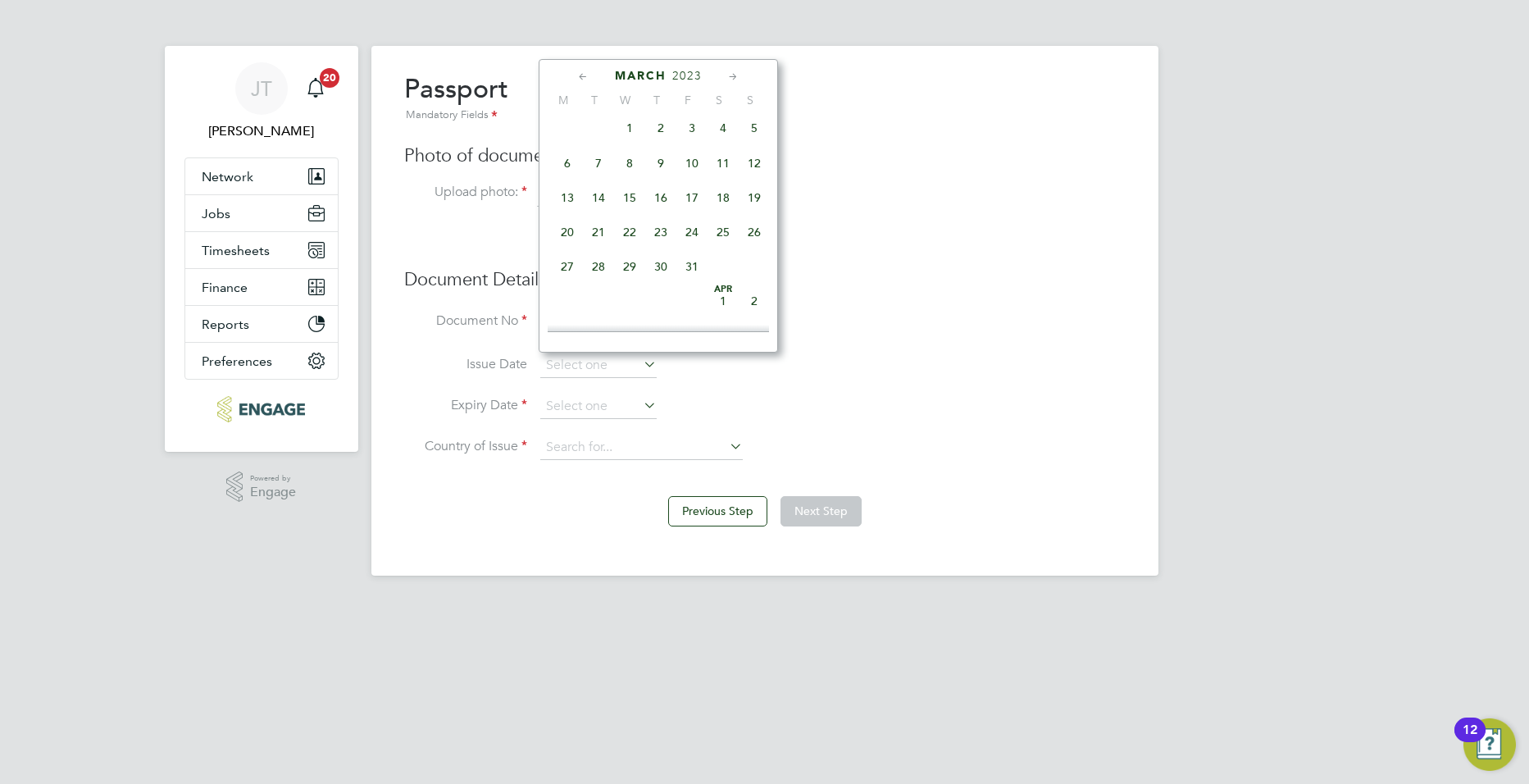
click at [726, 139] on span "4" at bounding box center [722, 127] width 31 height 31
type input "[DATE]"
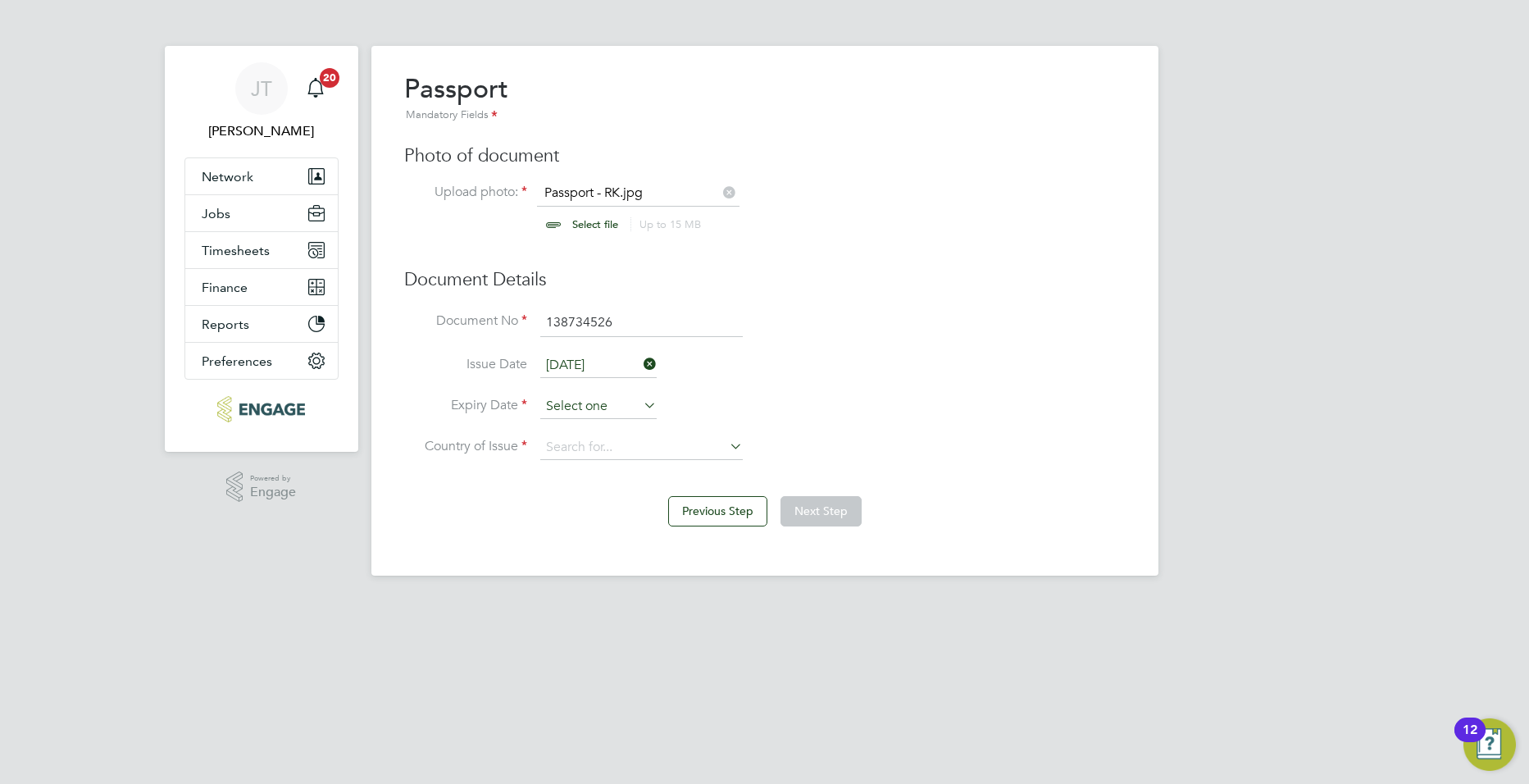
click at [598, 395] on input at bounding box center [598, 406] width 116 height 24
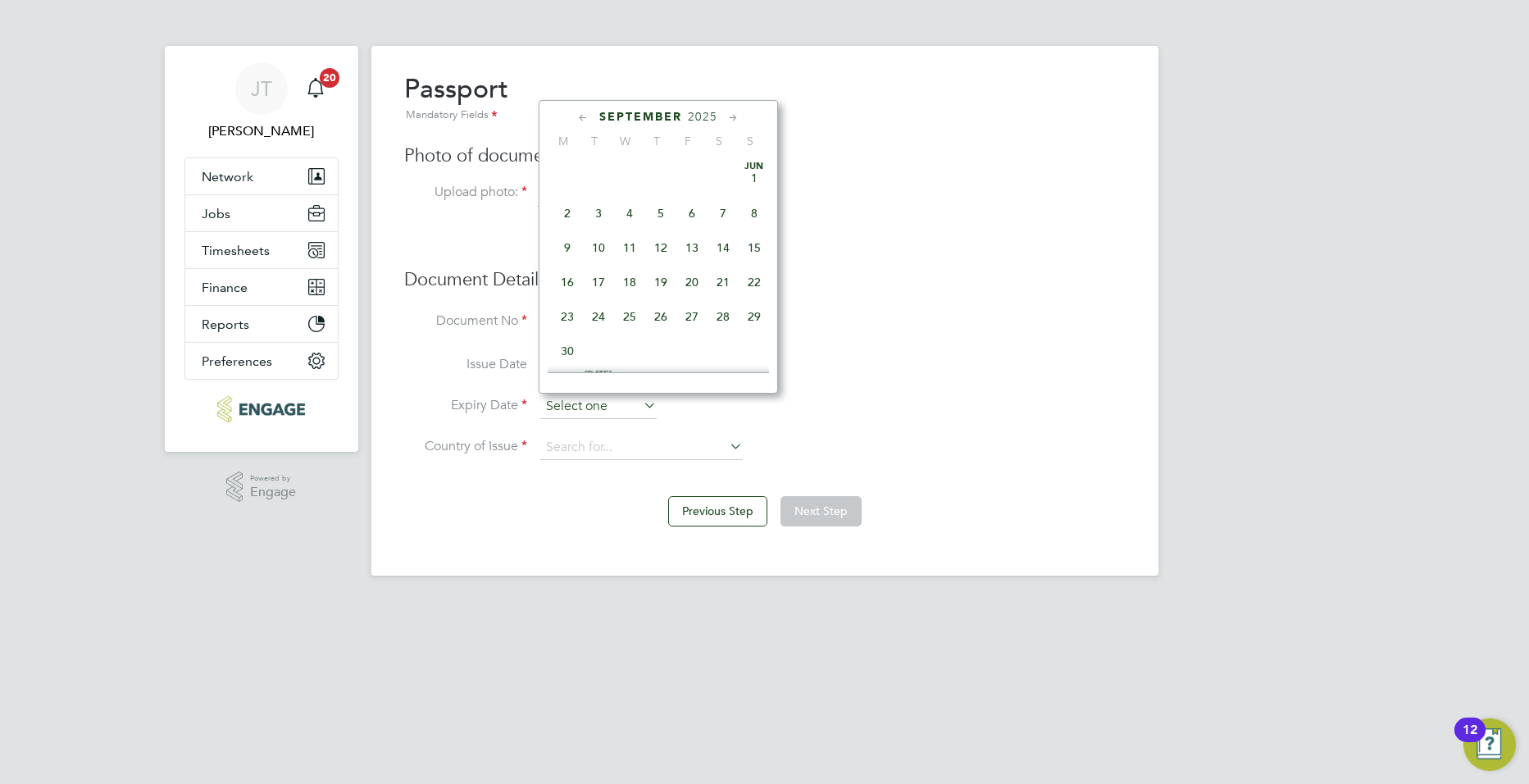
scroll to position [496, 0]
click at [696, 112] on span "2025" at bounding box center [702, 116] width 29 height 14
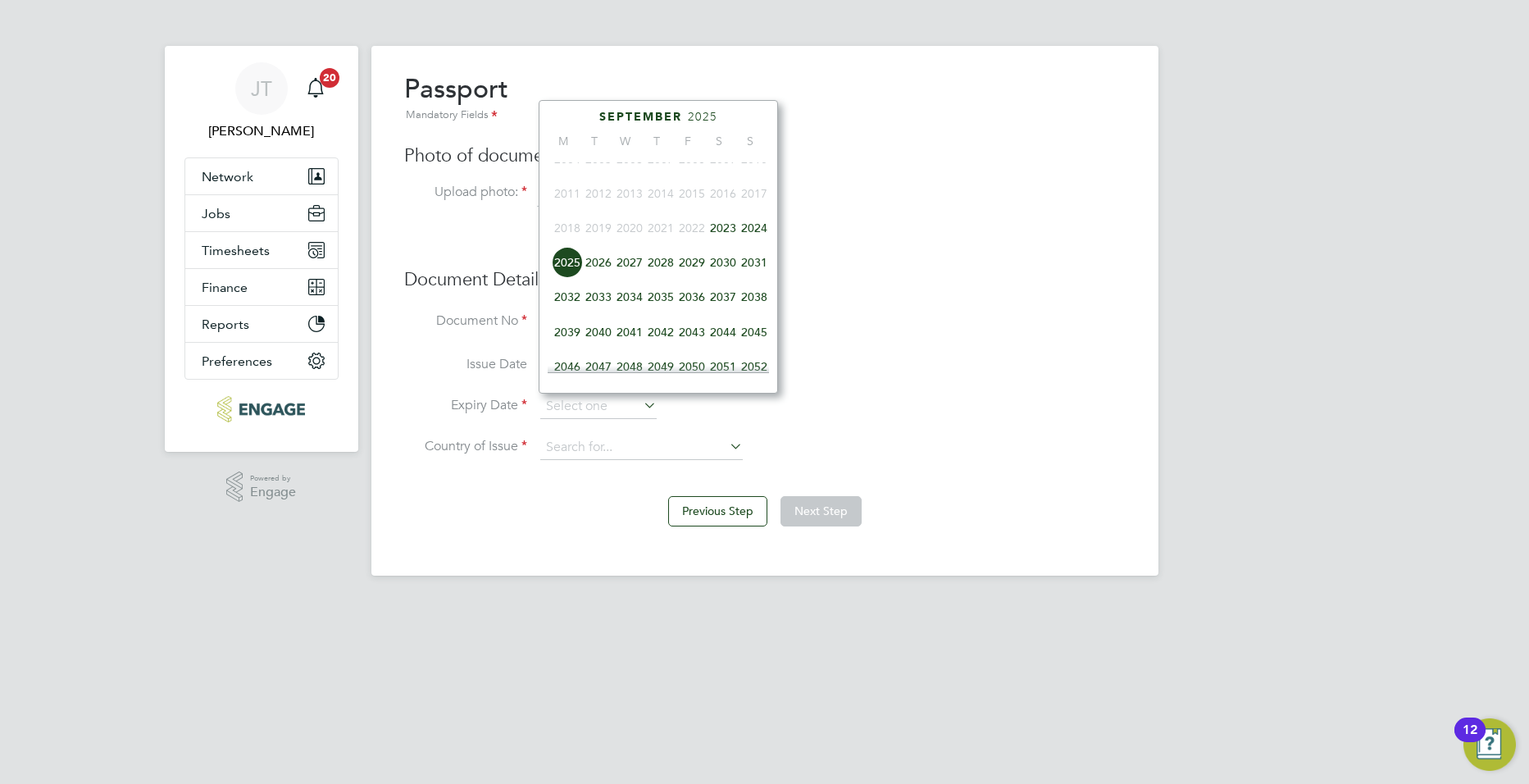
click at [604, 308] on span "2033" at bounding box center [598, 296] width 31 height 31
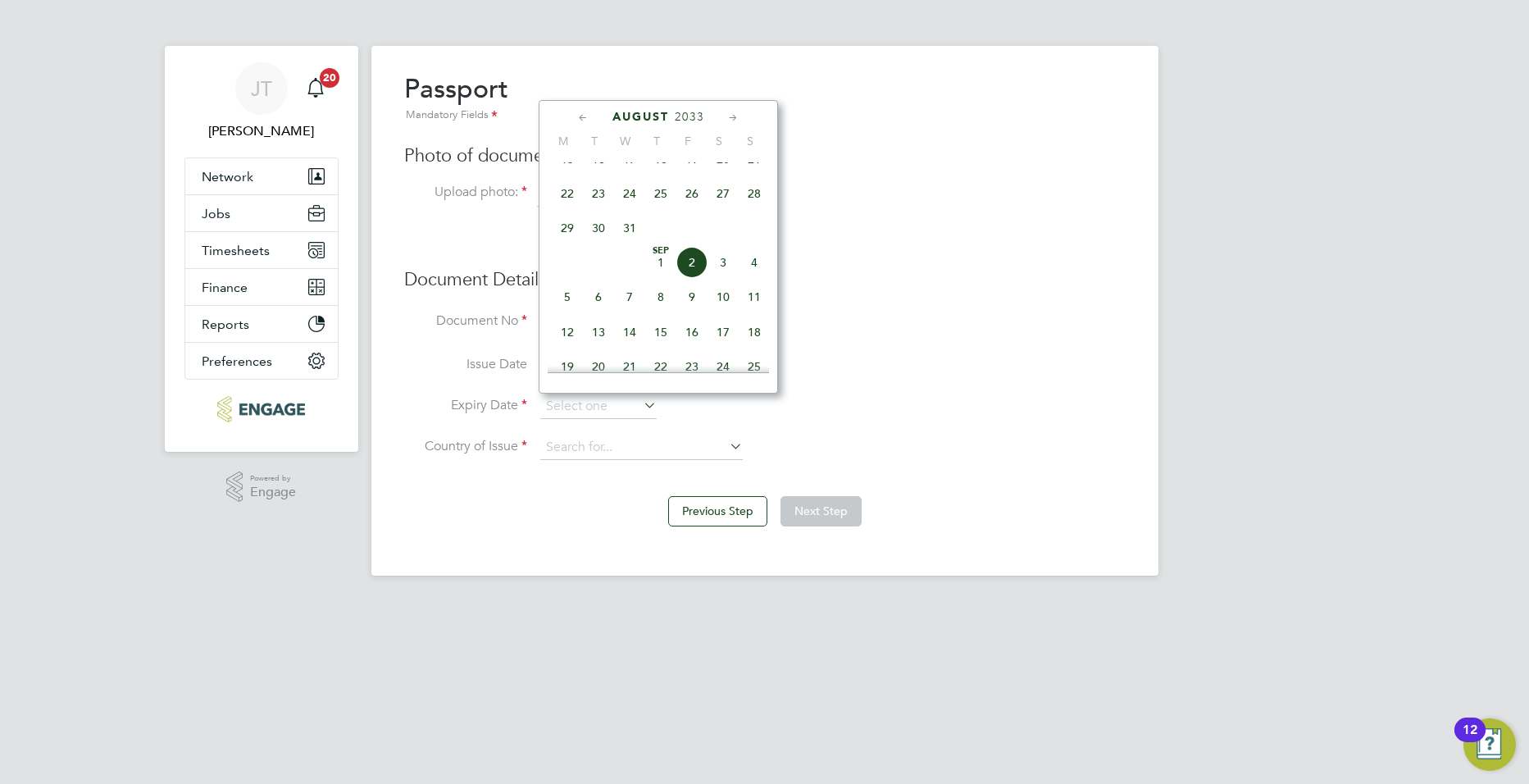
click at [584, 118] on icon at bounding box center [584, 118] width 16 height 18
click at [585, 118] on icon at bounding box center [584, 118] width 16 height 18
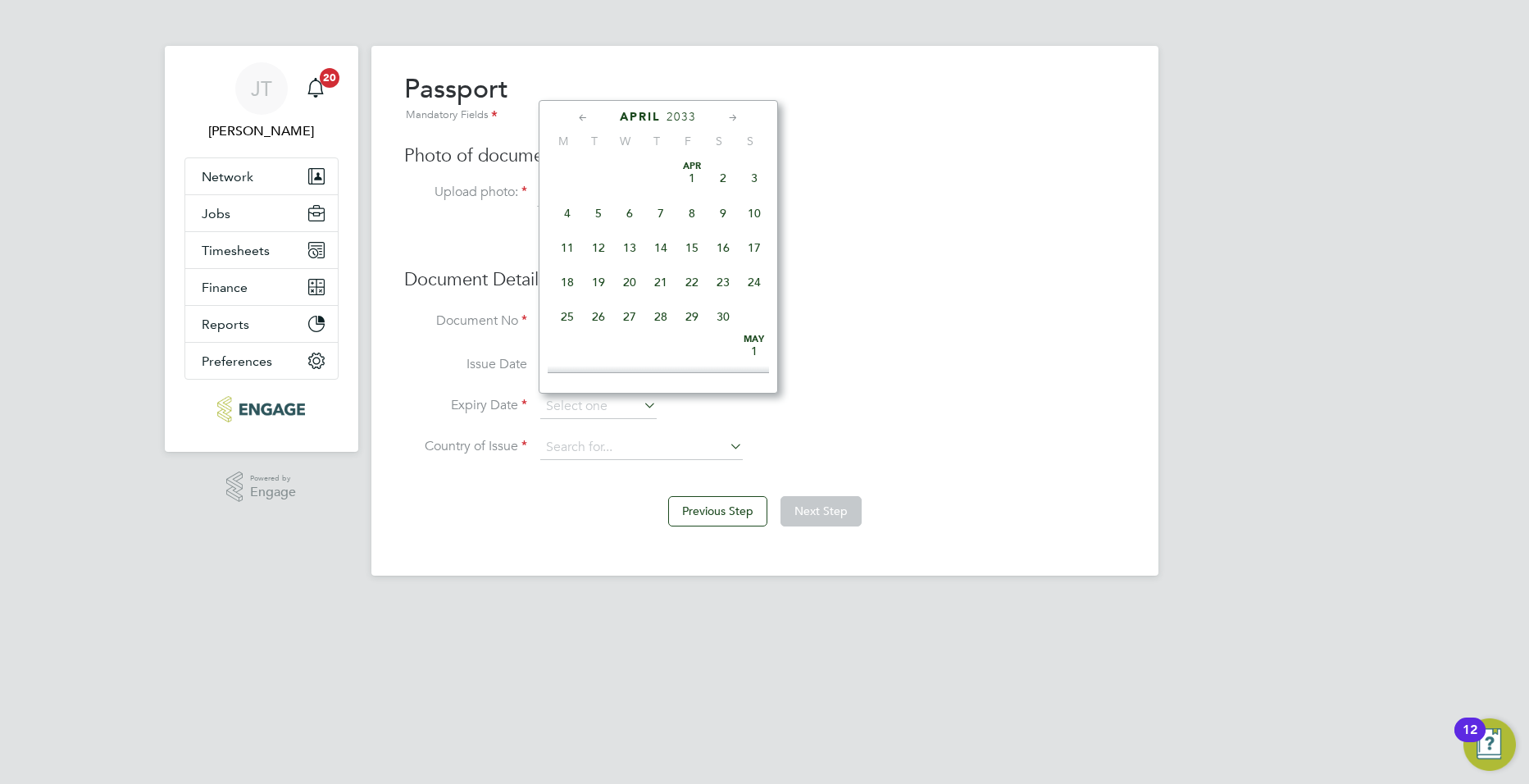
click at [585, 118] on icon at bounding box center [584, 118] width 16 height 18
click at [585, 119] on icon at bounding box center [584, 118] width 16 height 18
click at [731, 117] on icon at bounding box center [733, 118] width 16 height 18
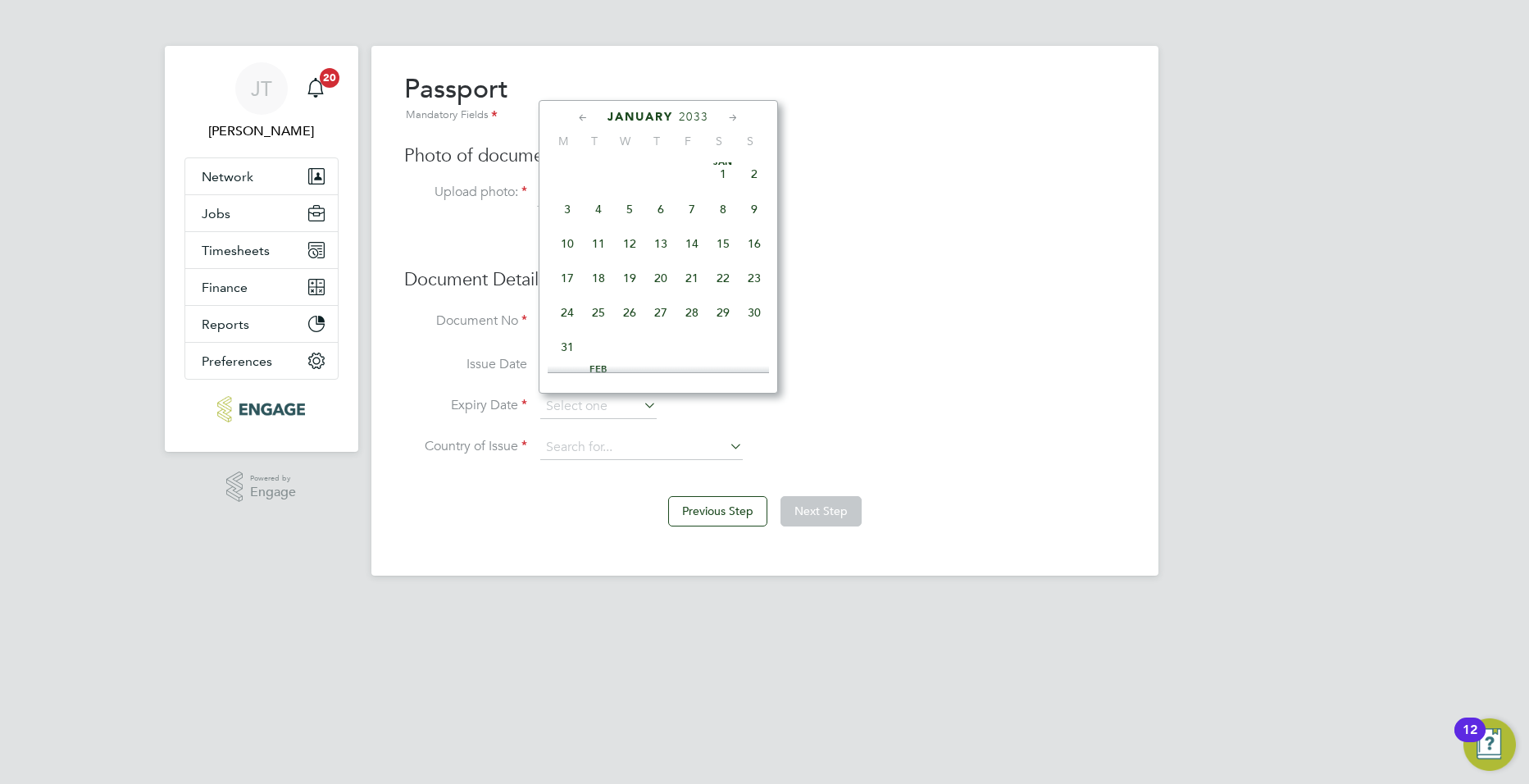
click at [731, 117] on icon at bounding box center [733, 118] width 16 height 18
click at [694, 176] on span "4" at bounding box center [691, 165] width 31 height 31
type input "[DATE]"
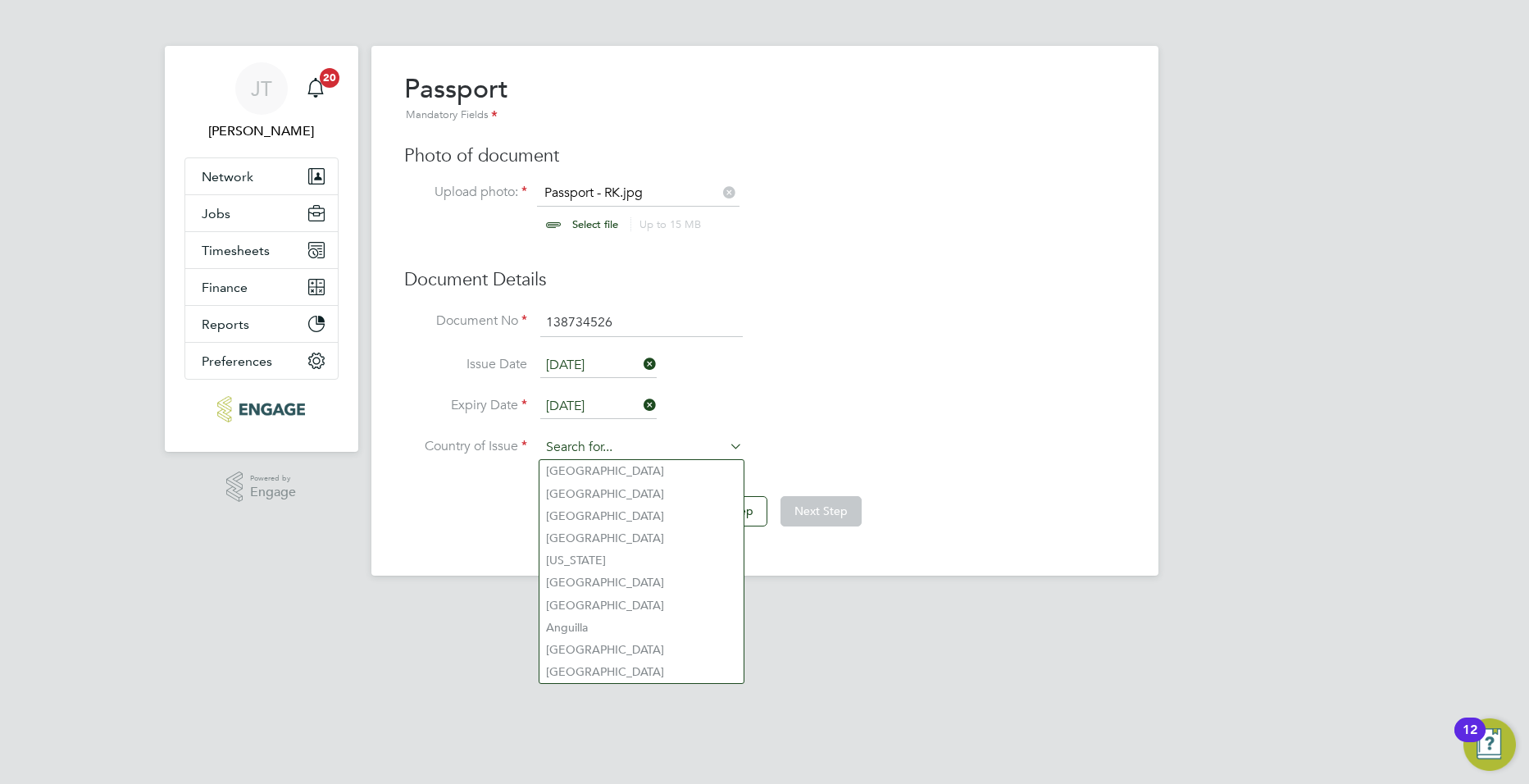
click at [609, 442] on input at bounding box center [641, 447] width 202 height 24
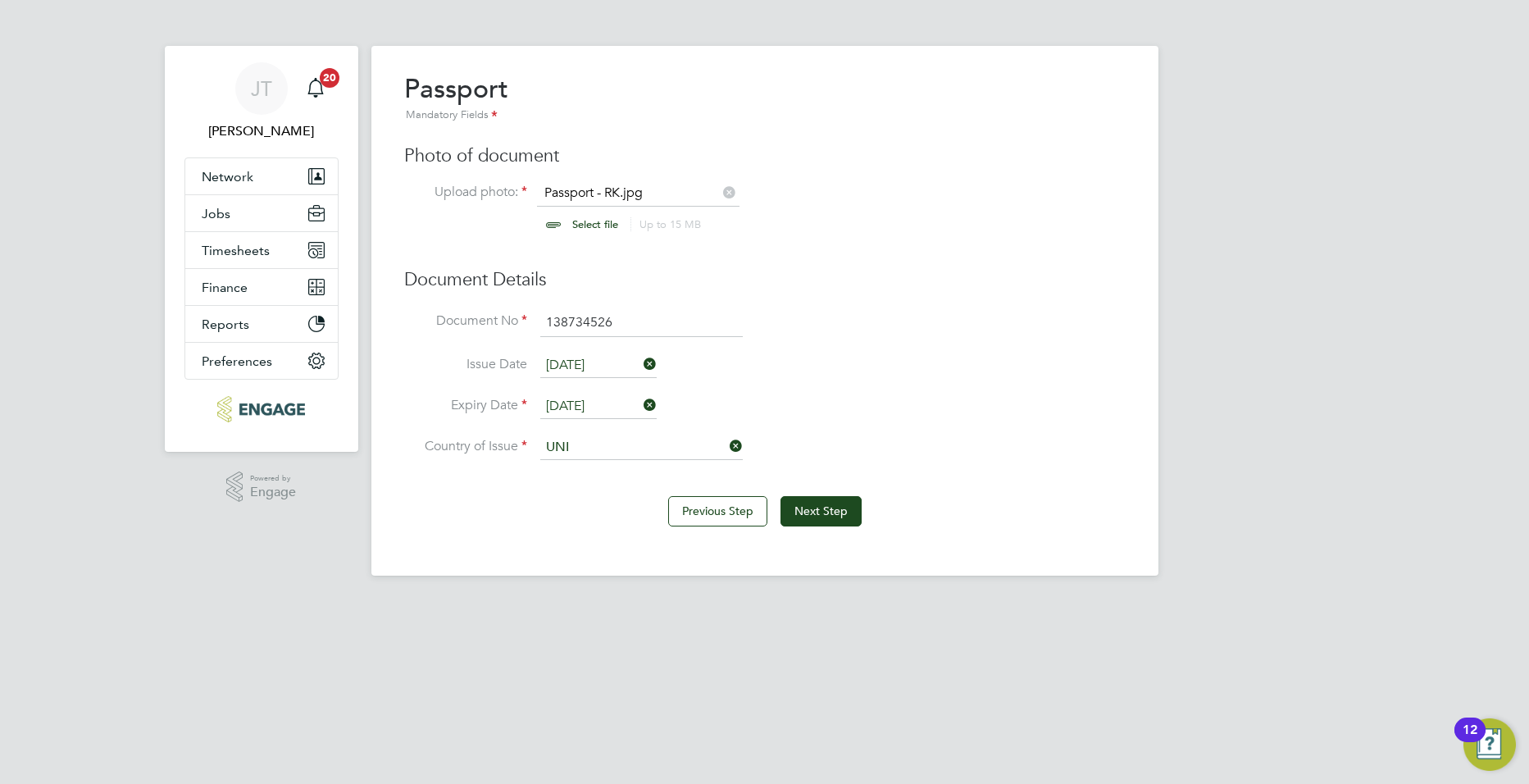
click at [630, 552] on li "Uni [PERSON_NAME] Kingdom" at bounding box center [694, 560] width 310 height 22
type input "[GEOGRAPHIC_DATA]"
click at [840, 511] on button "Next Step" at bounding box center [821, 510] width 81 height 29
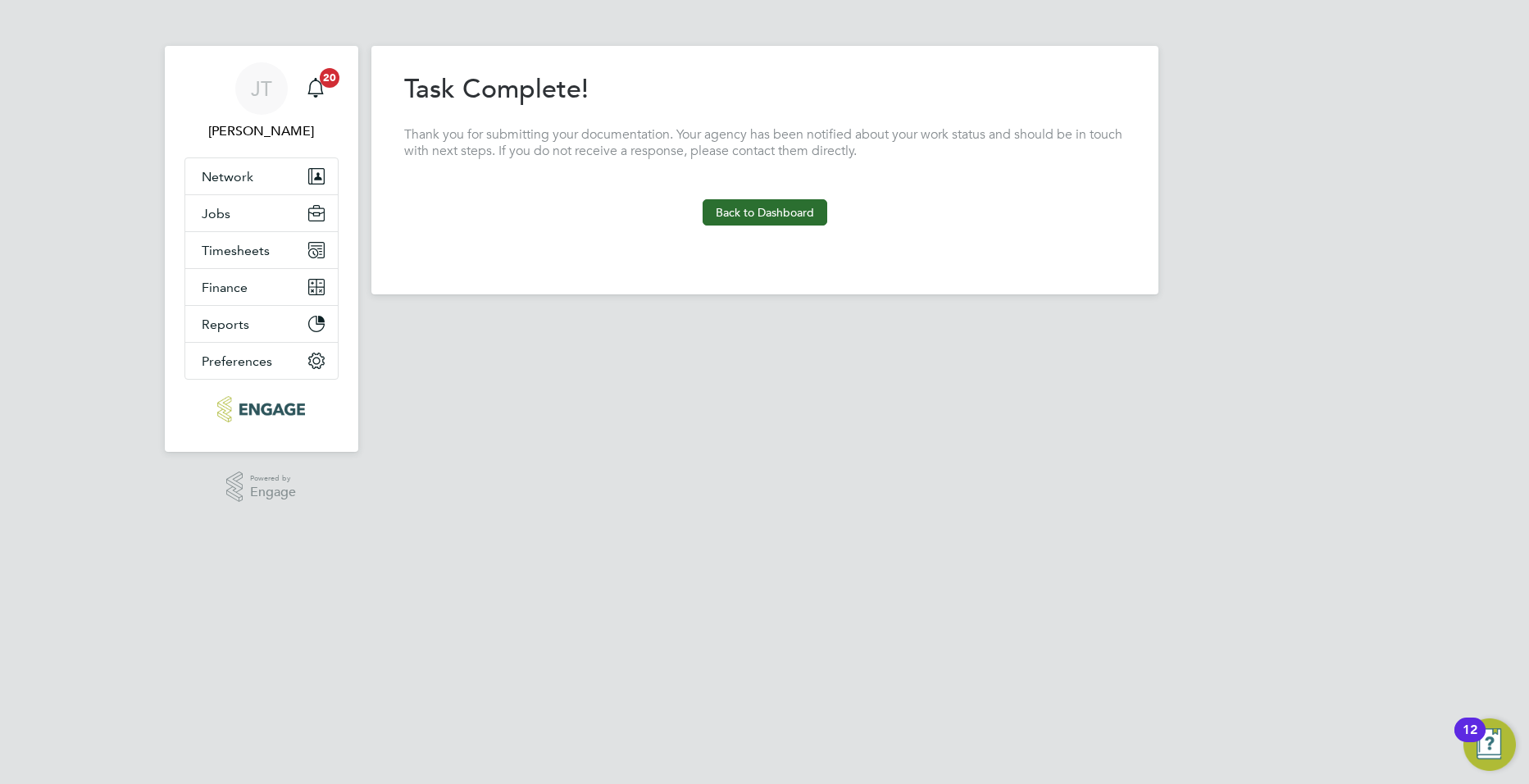
click at [787, 214] on button "Back to Dashboard" at bounding box center [765, 211] width 125 height 26
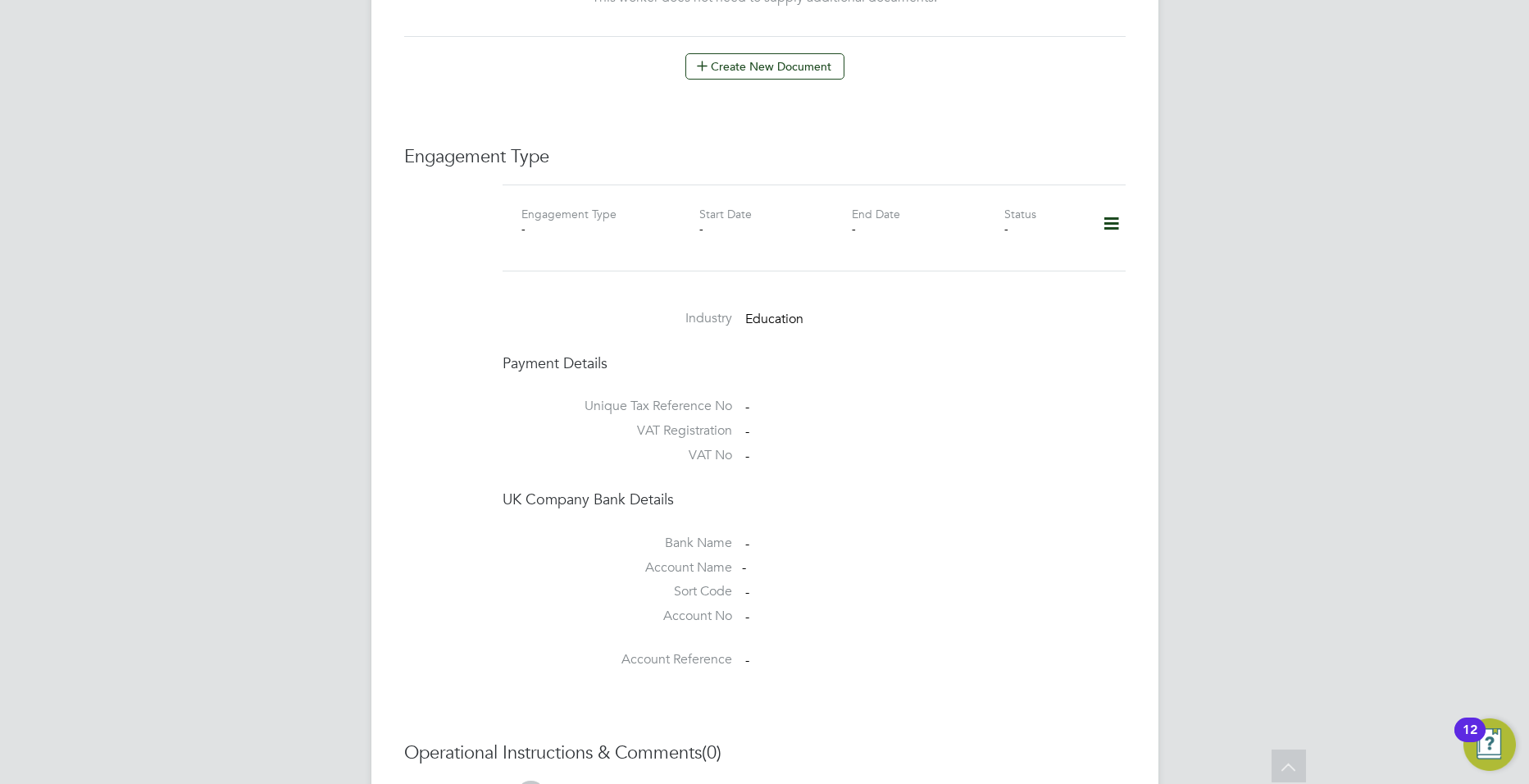
scroll to position [978, 0]
click at [1108, 211] on icon at bounding box center [1111, 224] width 28 height 38
click at [1016, 279] on li "Add Engagement Type" at bounding box center [1027, 278] width 186 height 23
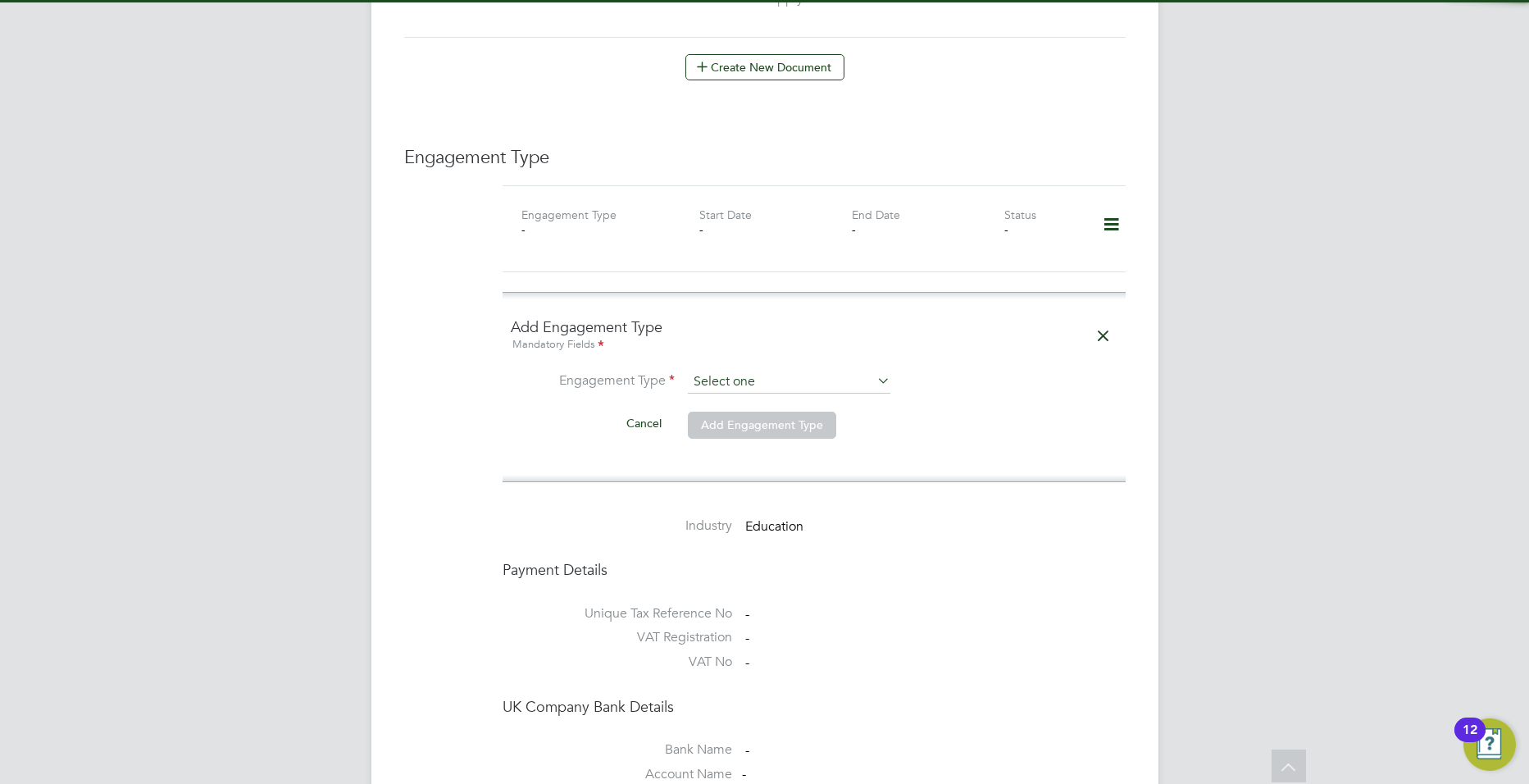
click at [785, 370] on input at bounding box center [789, 381] width 202 height 23
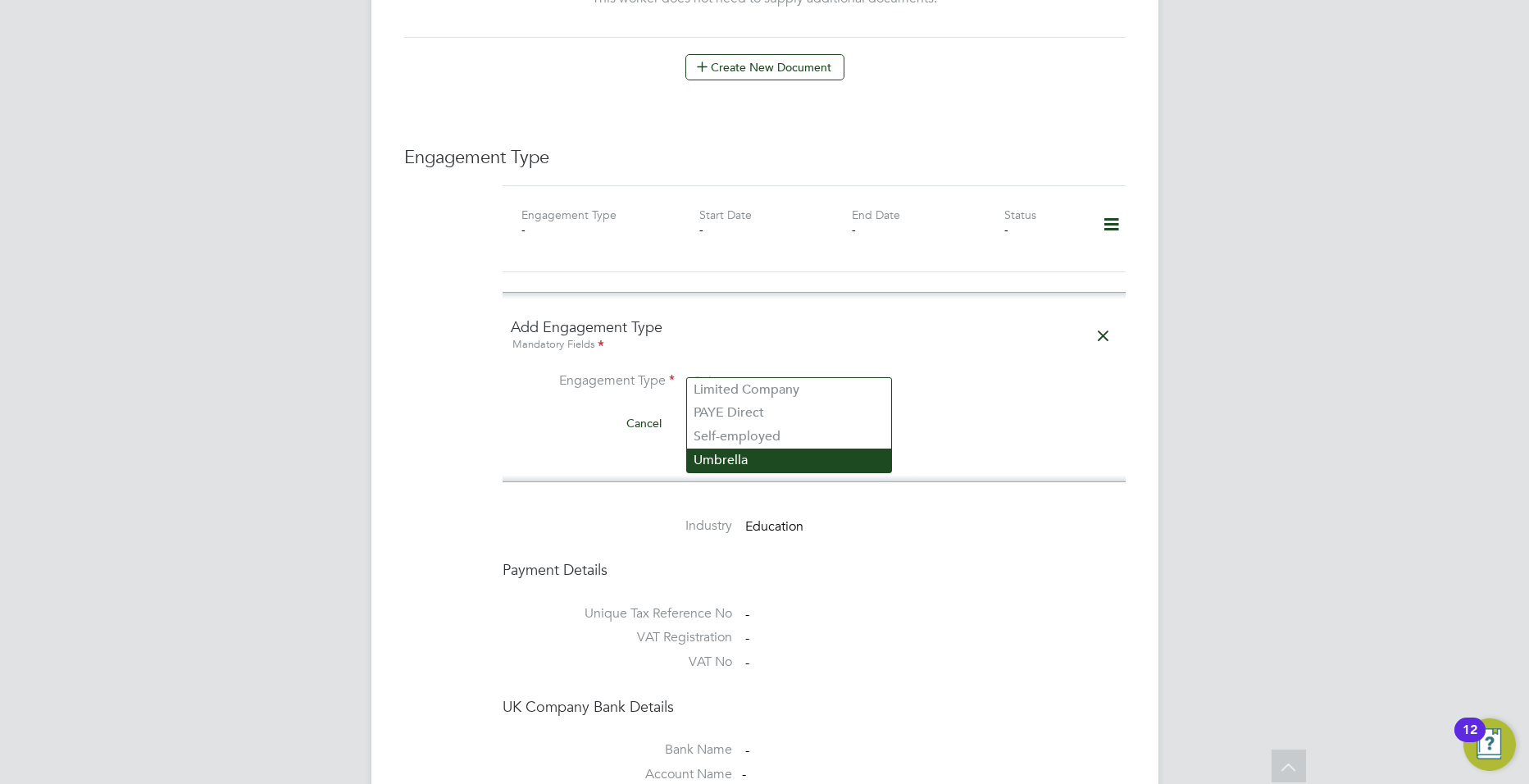
click at [755, 453] on li "Umbrella" at bounding box center [789, 461] width 204 height 23
type input "Umbrella"
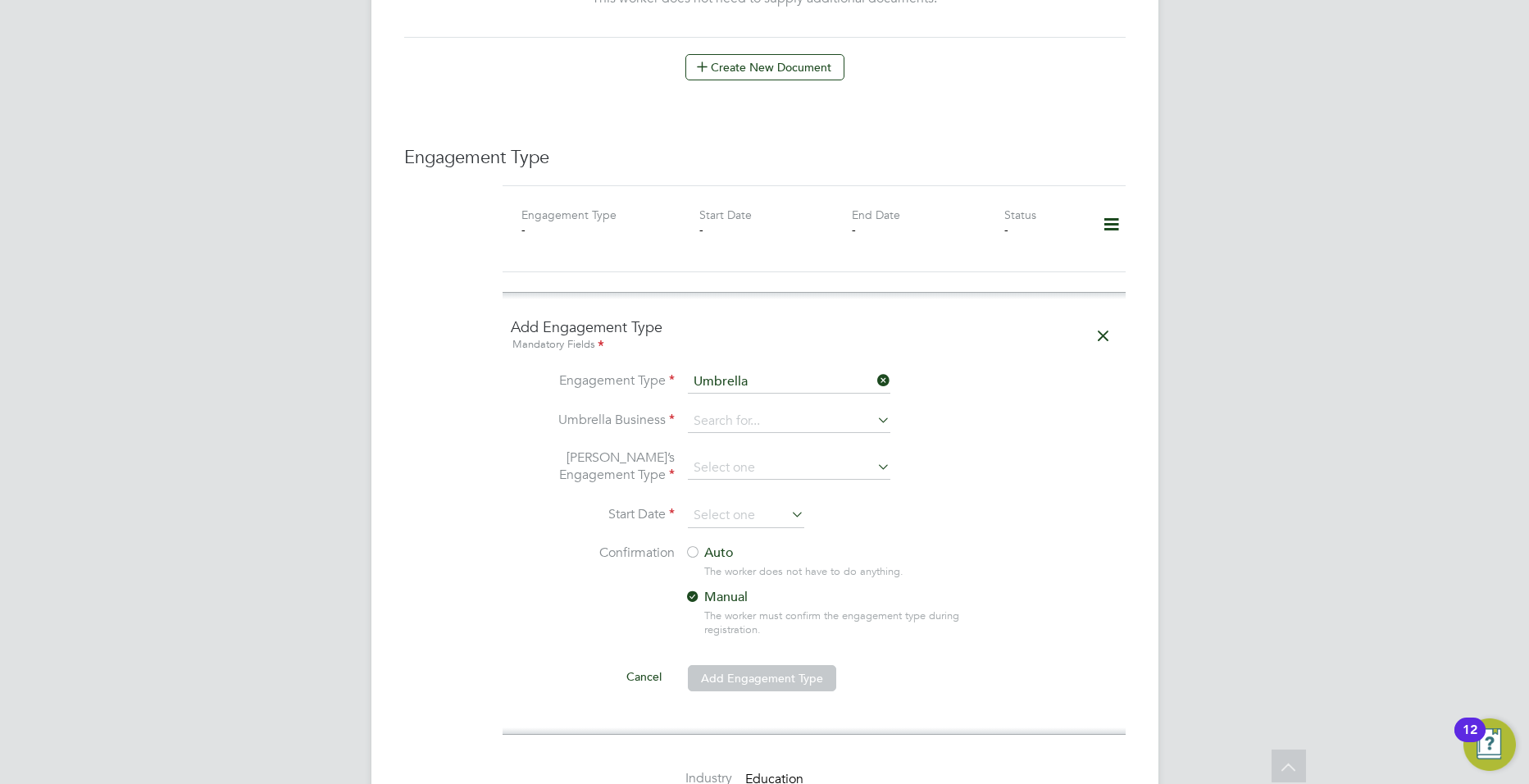
click at [751, 420] on li "Umbrella Business" at bounding box center [814, 429] width 607 height 39
click at [750, 410] on input at bounding box center [789, 420] width 202 height 23
click at [772, 471] on li "UMBREL LA-COMPANY LIMITED" at bounding box center [790, 476] width 206 height 23
type input "UMBRELLA-COMPANY LIMITED"
click at [767, 456] on input at bounding box center [789, 467] width 202 height 23
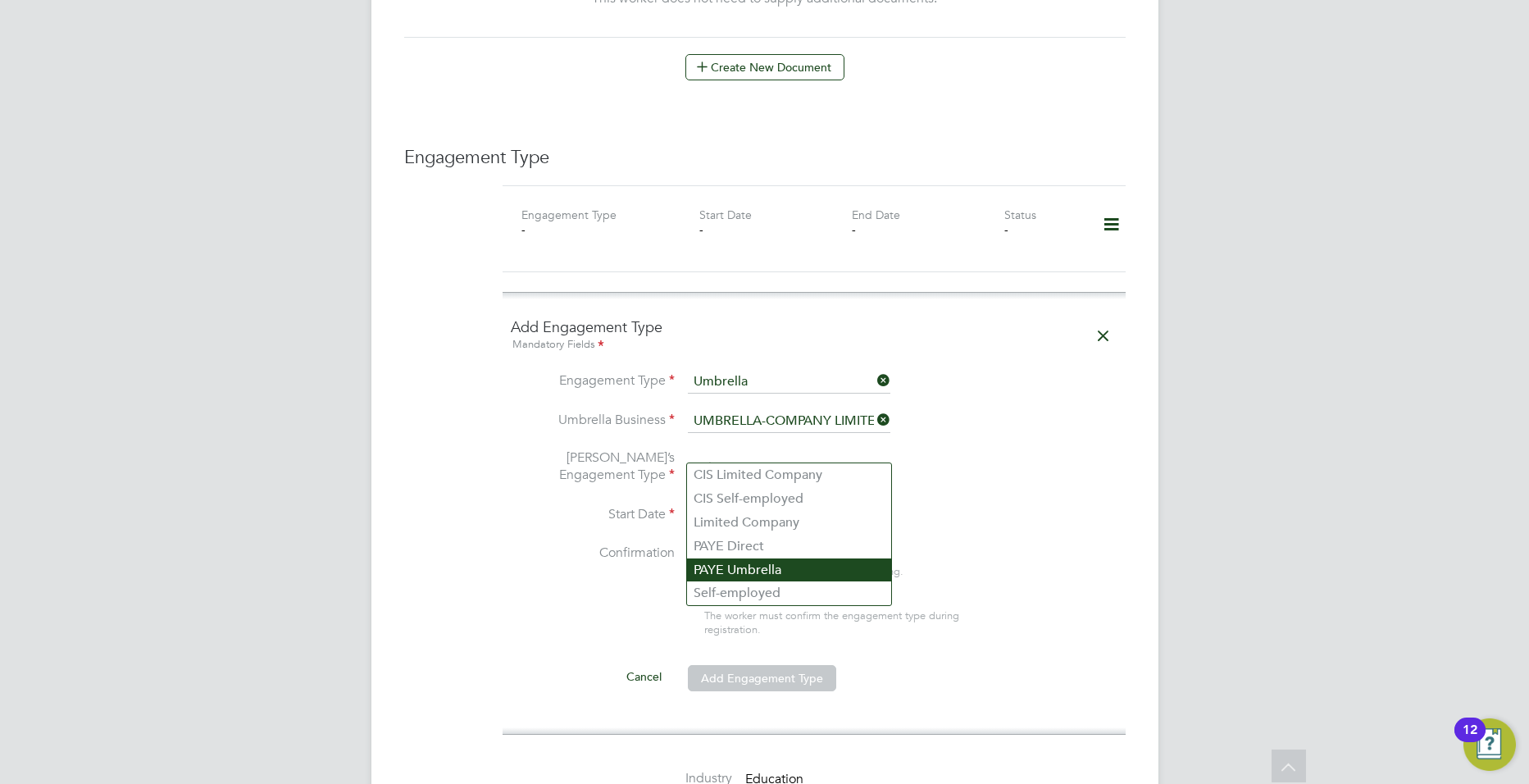
click at [765, 572] on li "PAYE Umbrella" at bounding box center [789, 570] width 204 height 23
type input "PAYE Umbrella"
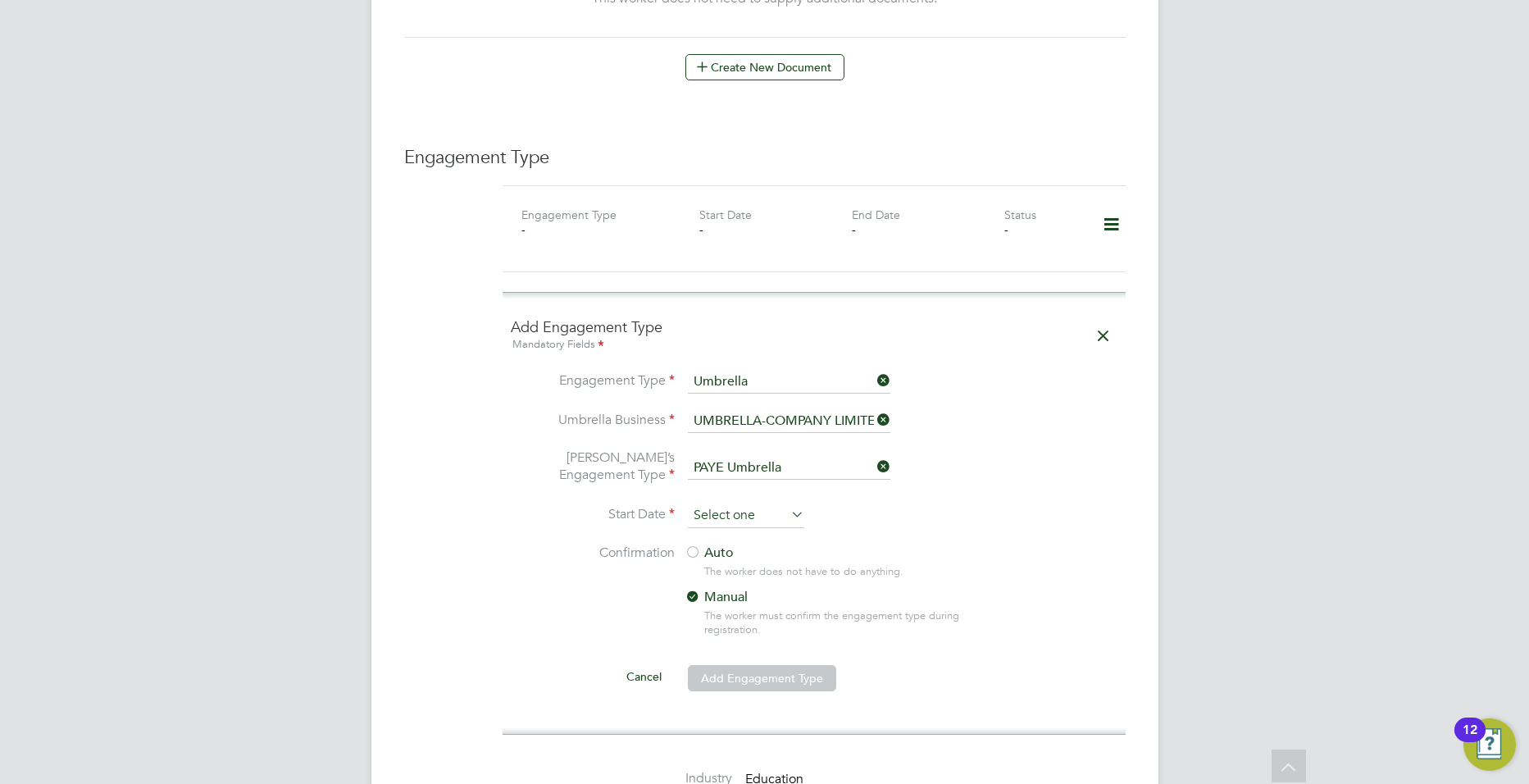
click at [752, 503] on input at bounding box center [746, 515] width 116 height 24
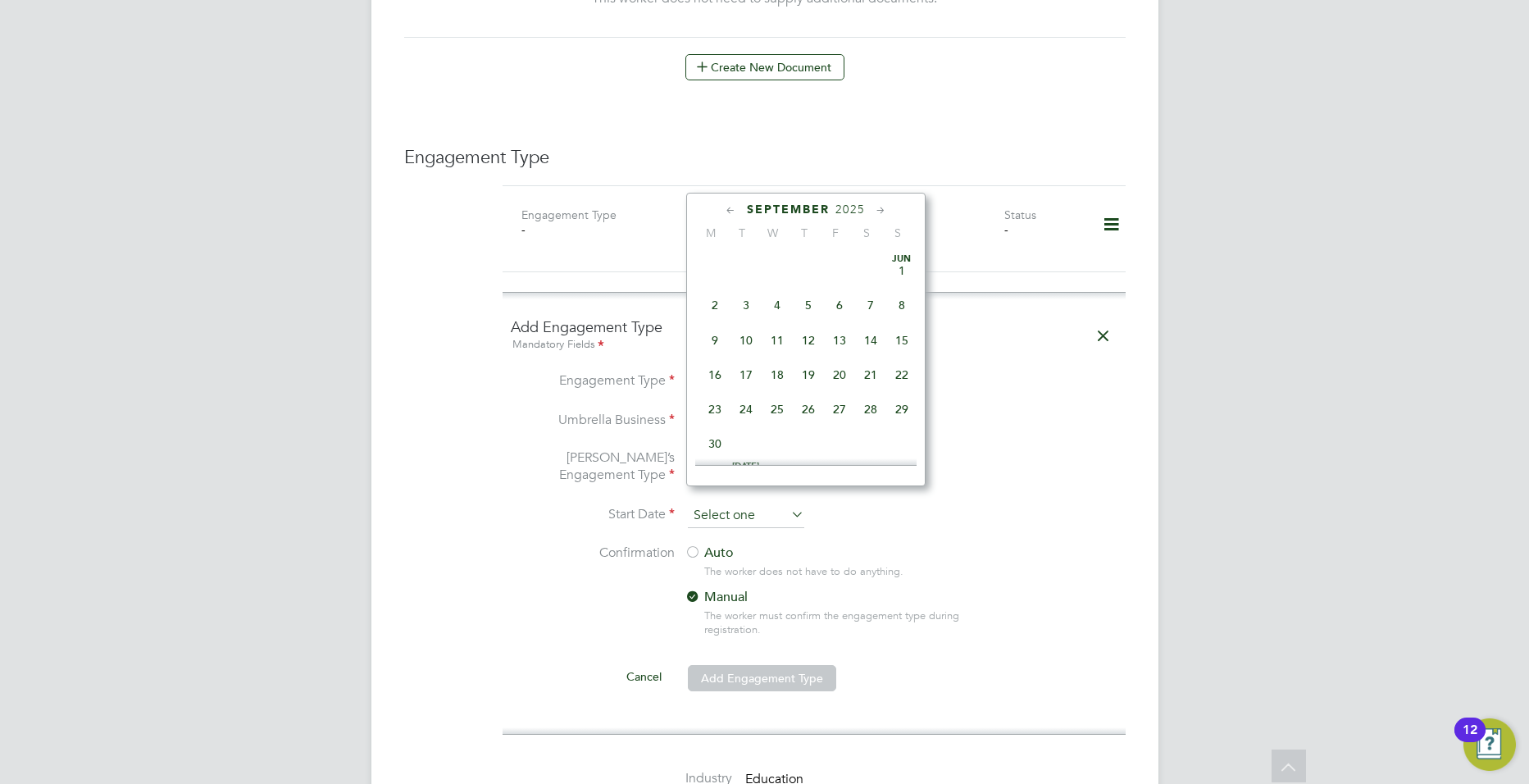
scroll to position [496, 0]
click at [753, 338] on span "2" at bounding box center [746, 327] width 31 height 31
type input "[DATE]"
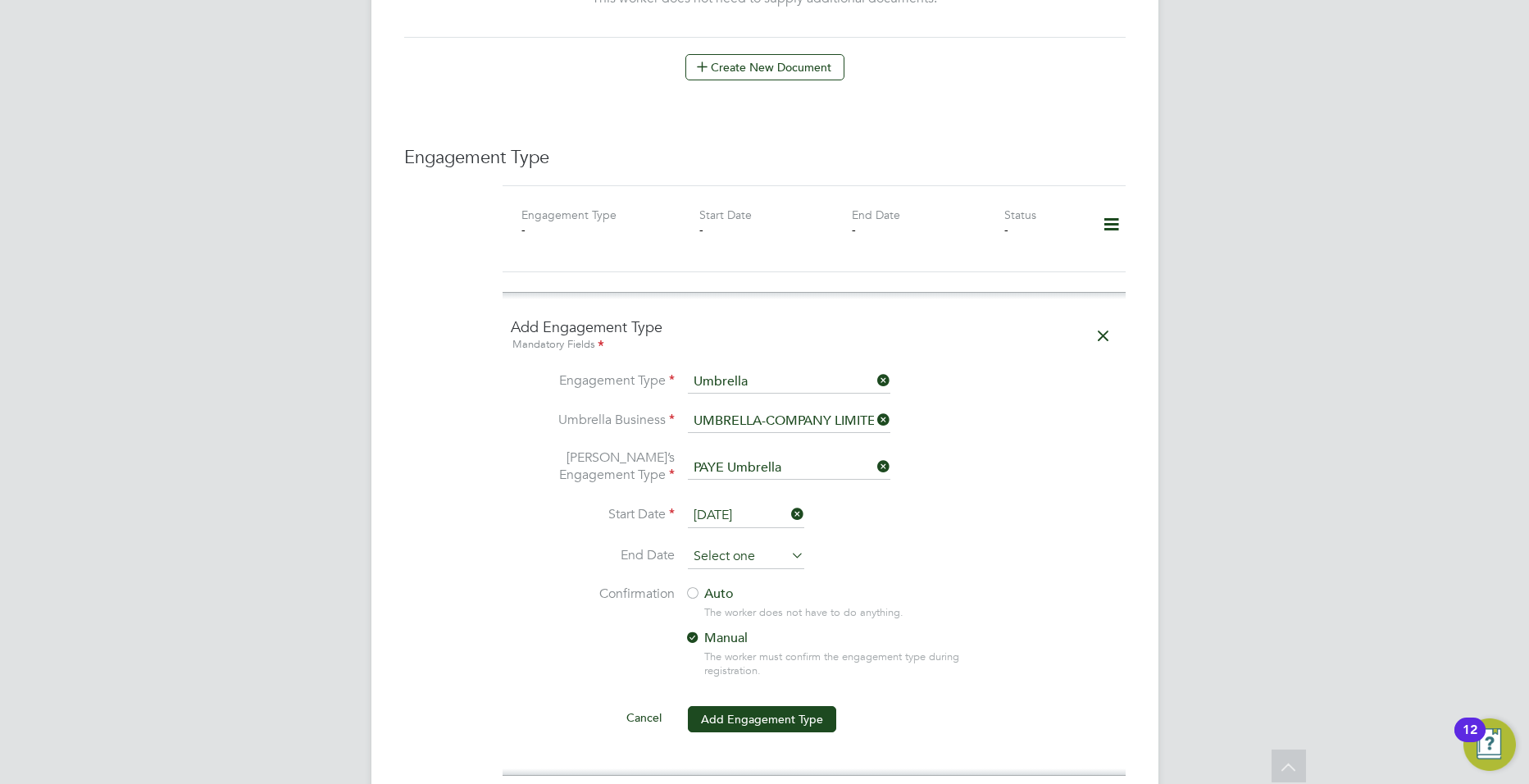
click at [781, 544] on input at bounding box center [746, 556] width 116 height 24
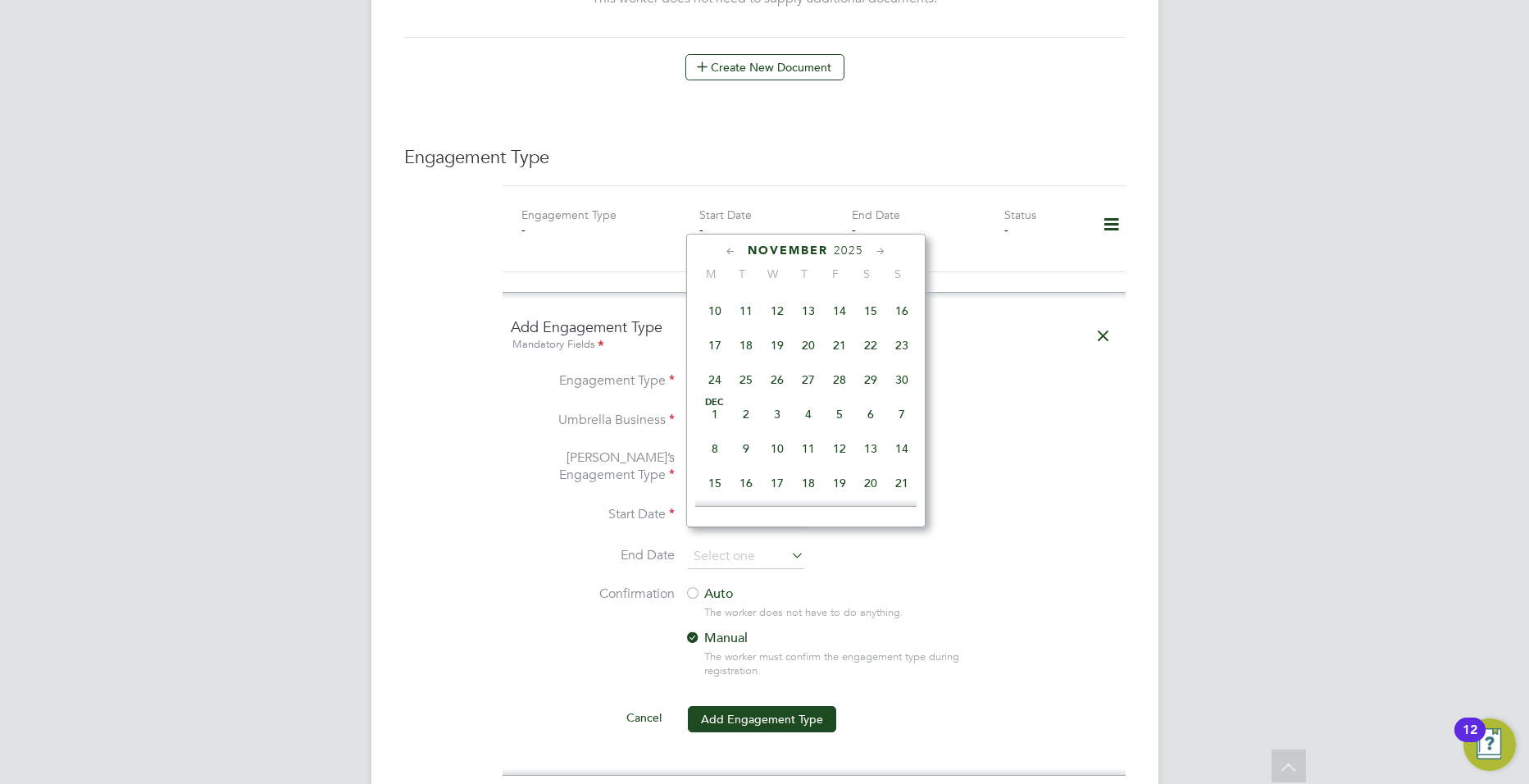
scroll to position [973, 0]
click at [718, 426] on span "[DATE]" at bounding box center [715, 410] width 31 height 31
type input "[DATE]"
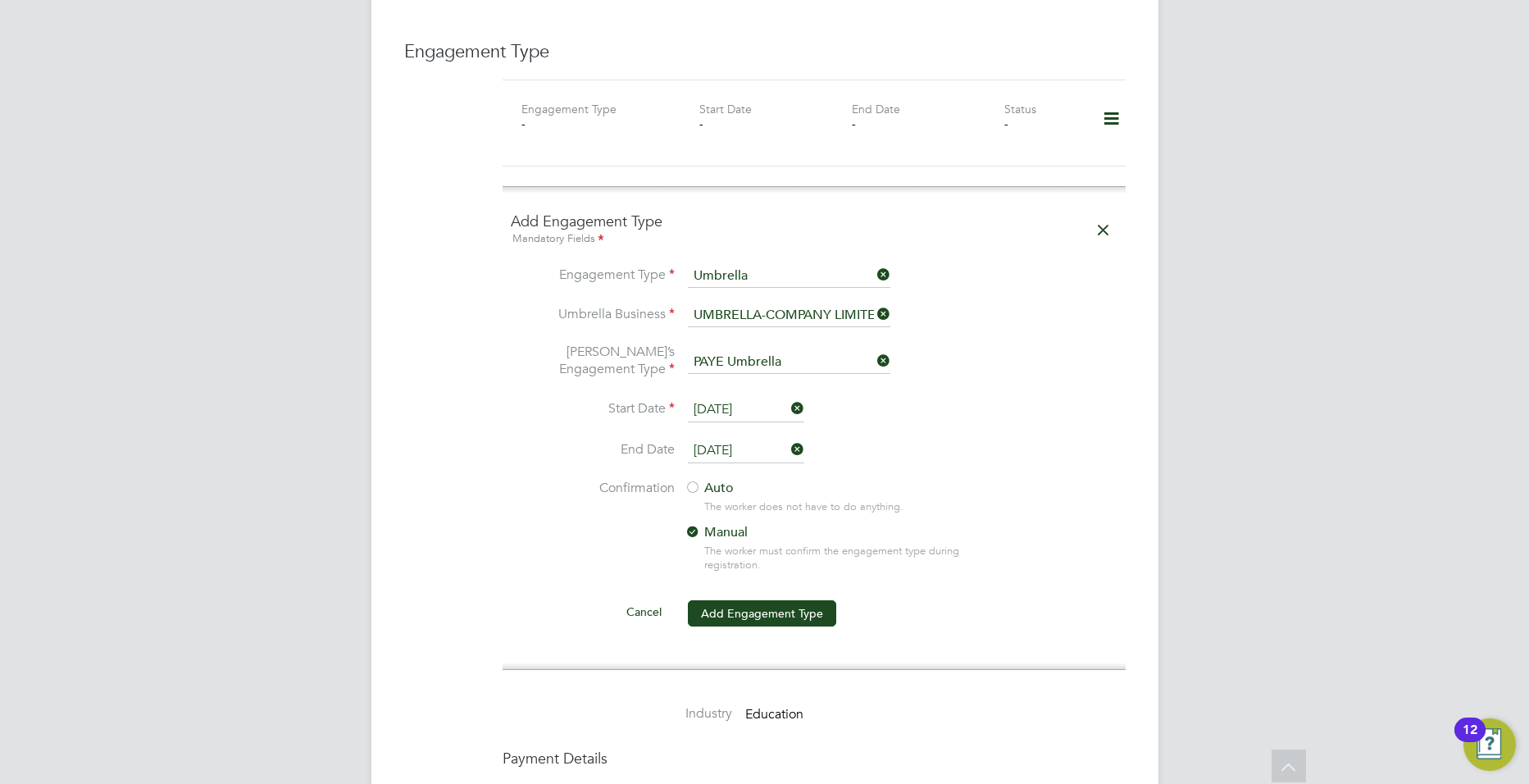
scroll to position [1085, 0]
click at [719, 479] on label "Auto" at bounding box center [832, 487] width 295 height 18
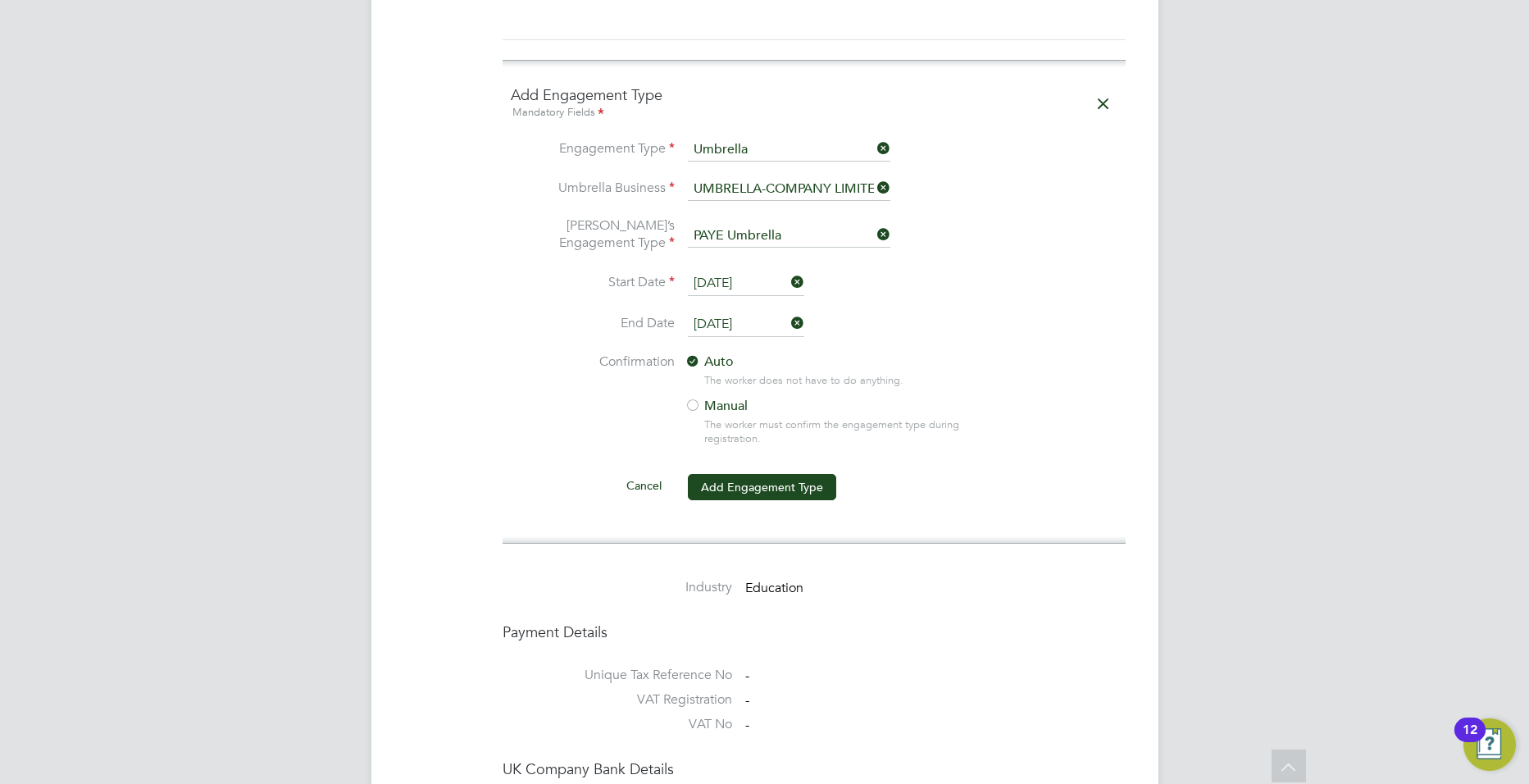
scroll to position [1212, 0]
click at [789, 476] on button "Add Engagement Type" at bounding box center [762, 485] width 149 height 26
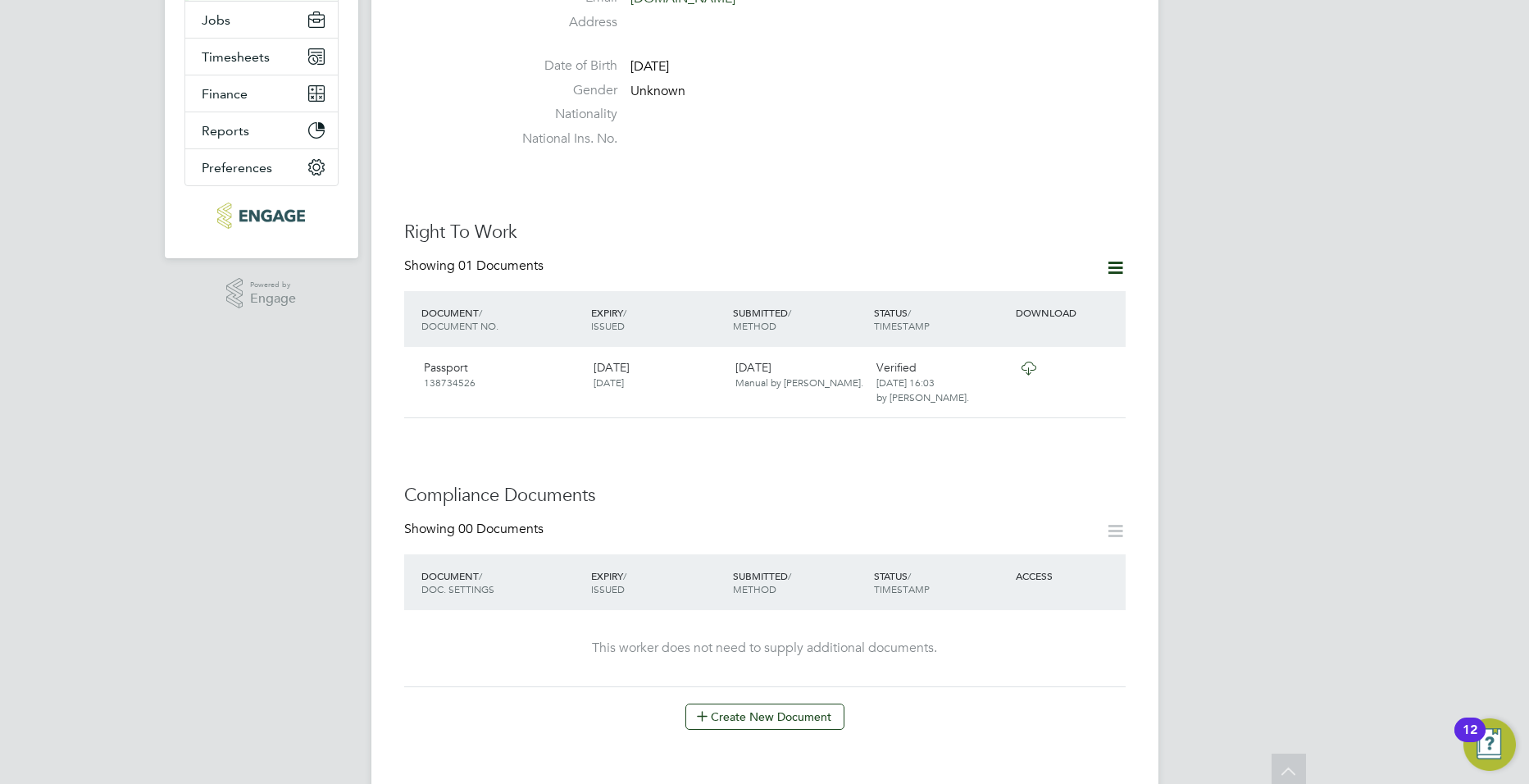
scroll to position [0, 0]
